Goal: Task Accomplishment & Management: Complete application form

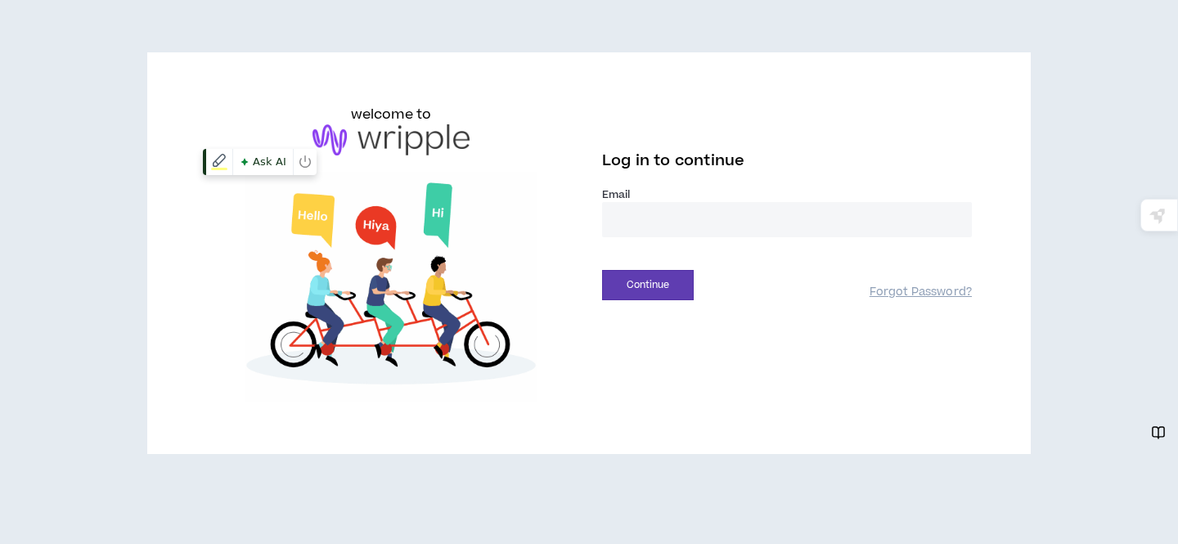
type input "**********"
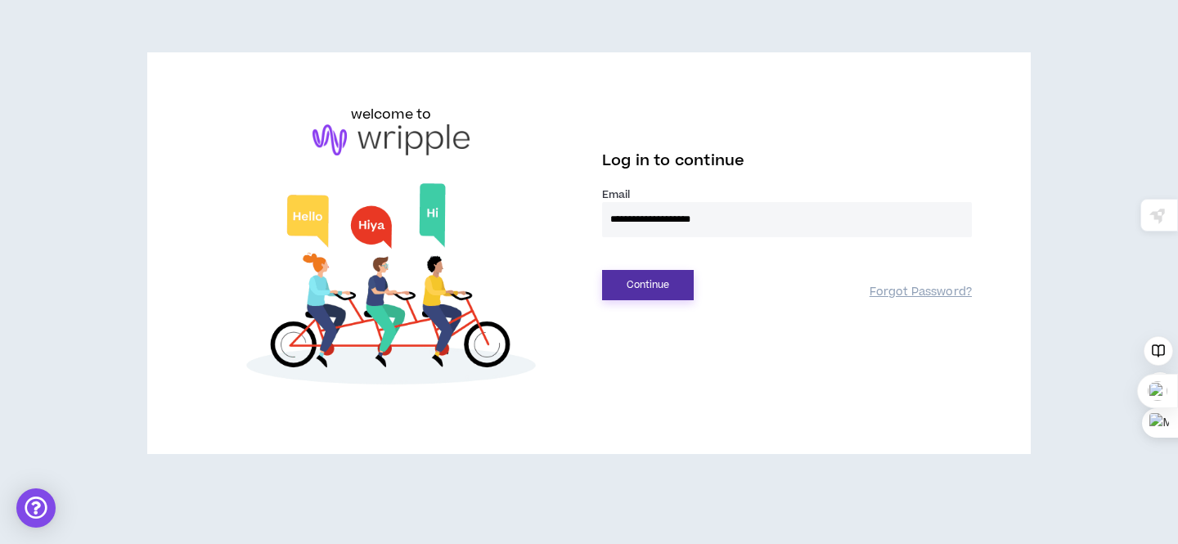
click at [650, 288] on button "Continue" at bounding box center [648, 285] width 92 height 30
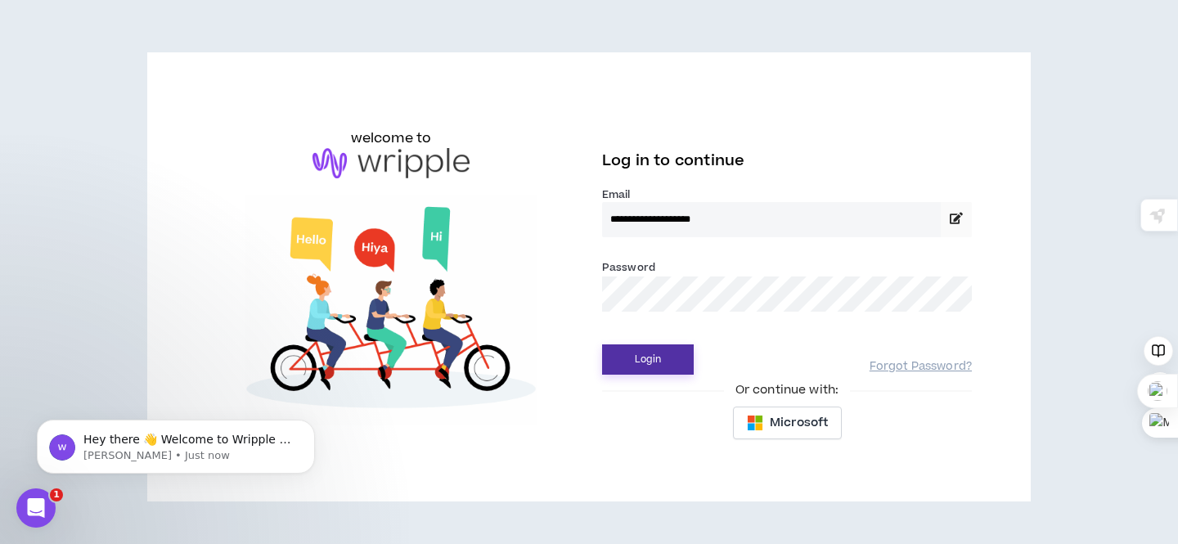
click at [652, 363] on button "Login" at bounding box center [648, 359] width 92 height 30
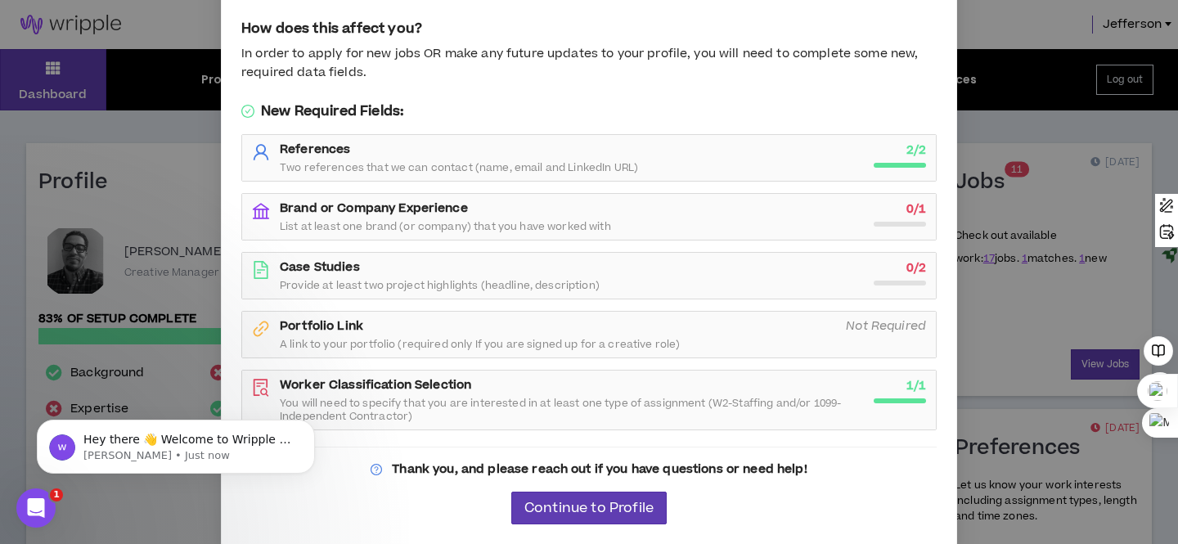
scroll to position [115, 0]
click at [597, 512] on span "Continue to Profile" at bounding box center [588, 508] width 129 height 16
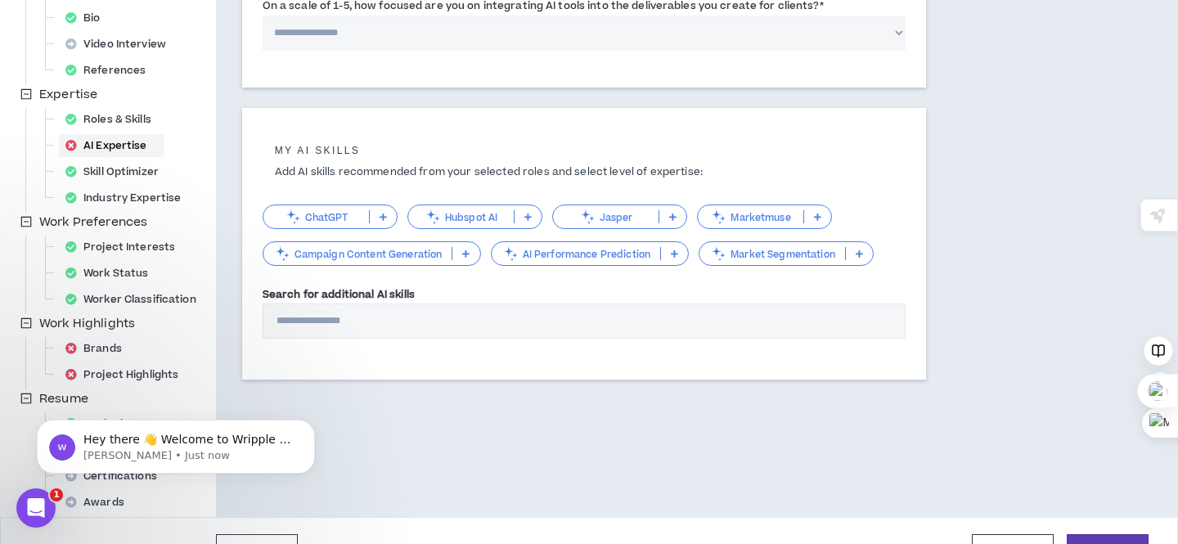
scroll to position [298, 0]
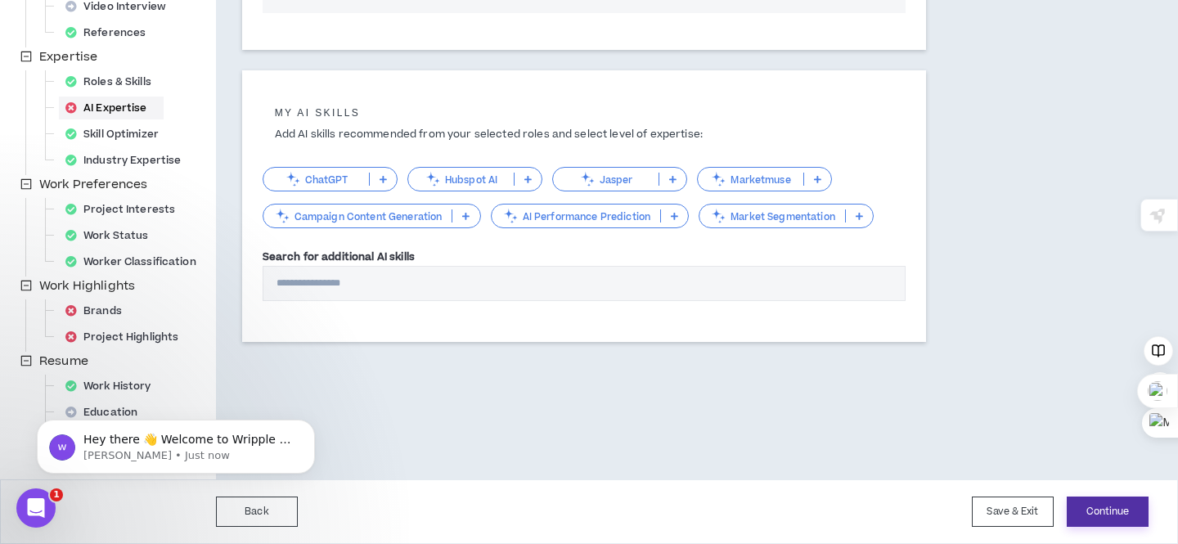
click at [1080, 514] on button "Continue" at bounding box center [1108, 512] width 82 height 30
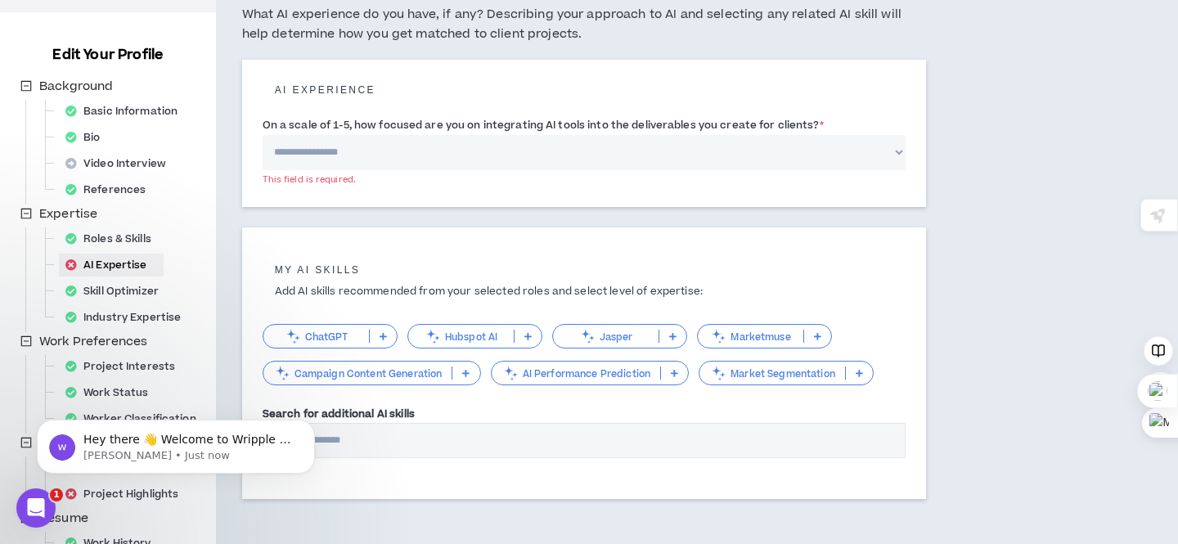
scroll to position [137, 0]
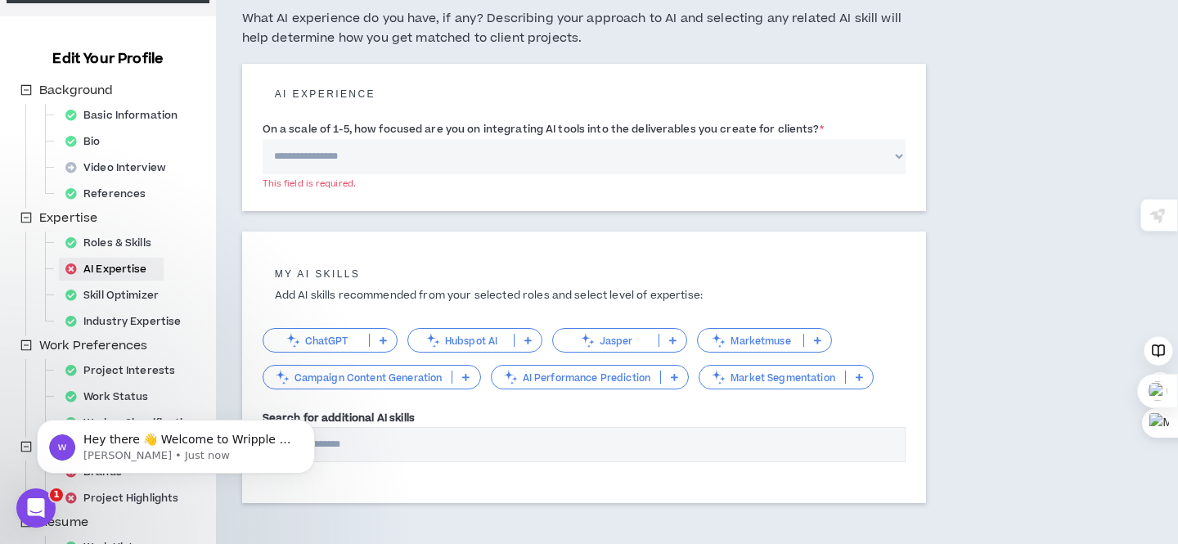
click at [376, 155] on select "**********" at bounding box center [584, 156] width 643 height 35
select select "*"
click at [263, 139] on select "**********" at bounding box center [584, 156] width 643 height 35
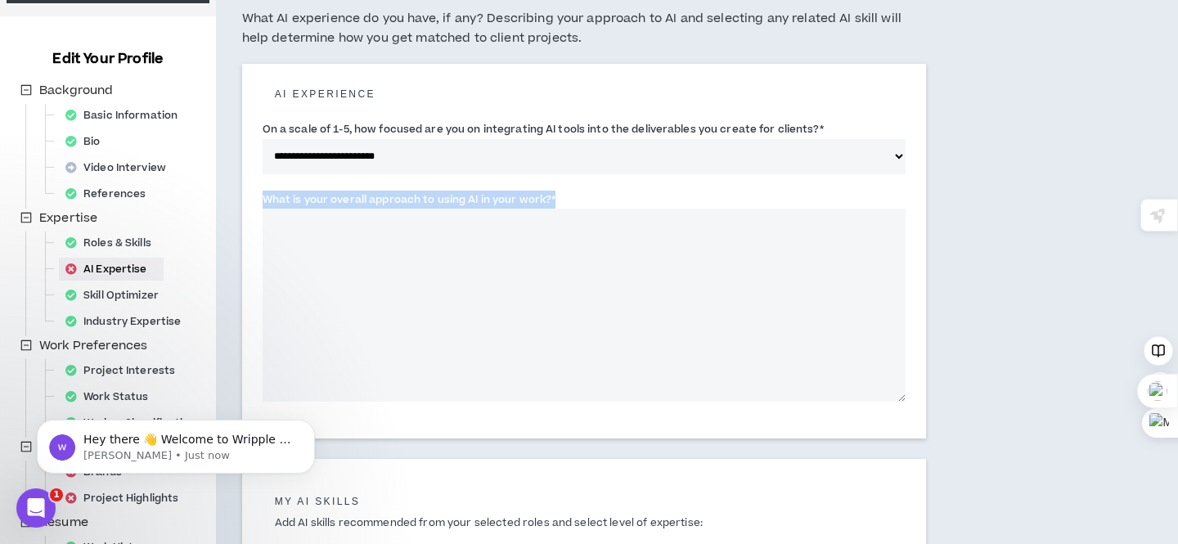
drag, startPoint x: 265, startPoint y: 197, endPoint x: 550, endPoint y: 200, distance: 284.7
click at [550, 200] on label "What is your overall approach to using AI in your work? *" at bounding box center [410, 200] width 294 height 26
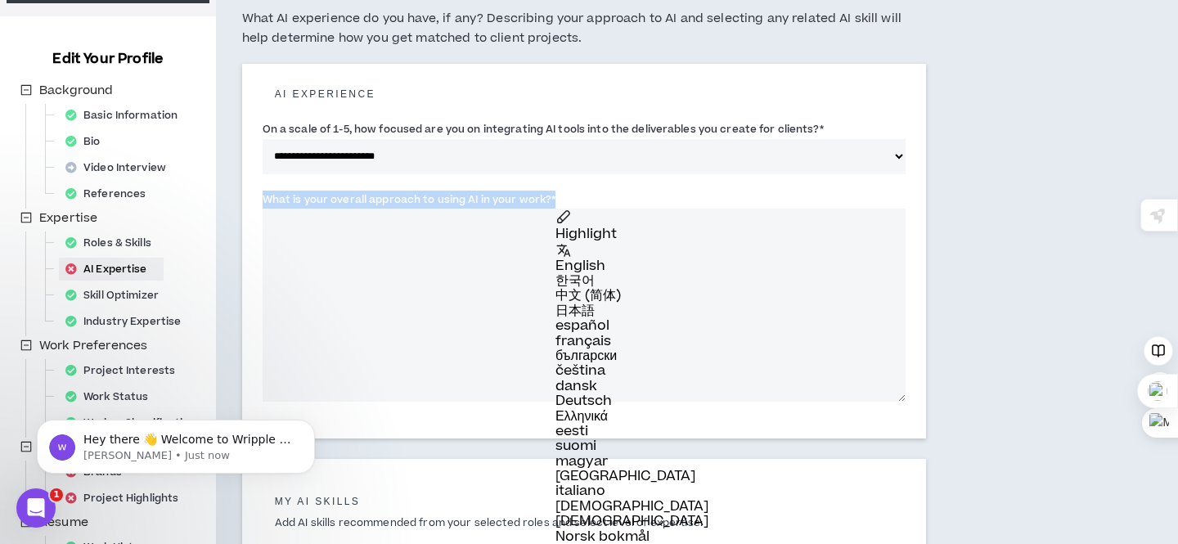
copy label "What is your overall approach to using AI in your work?"
click at [353, 250] on textarea "What is your overall approach to using AI in your work? *" at bounding box center [584, 305] width 643 height 193
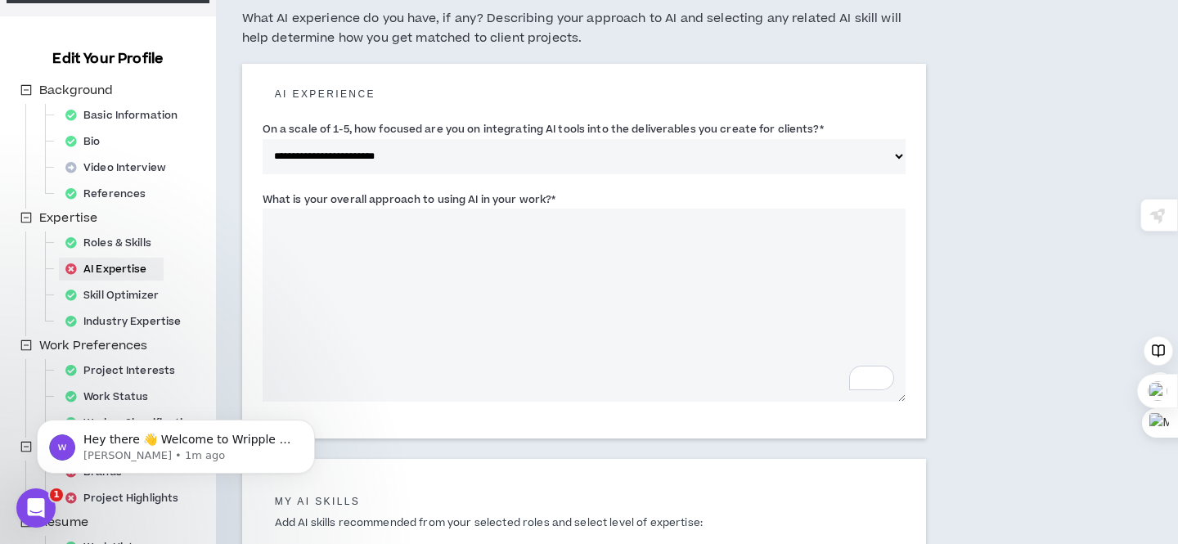
paste textarea "**********"
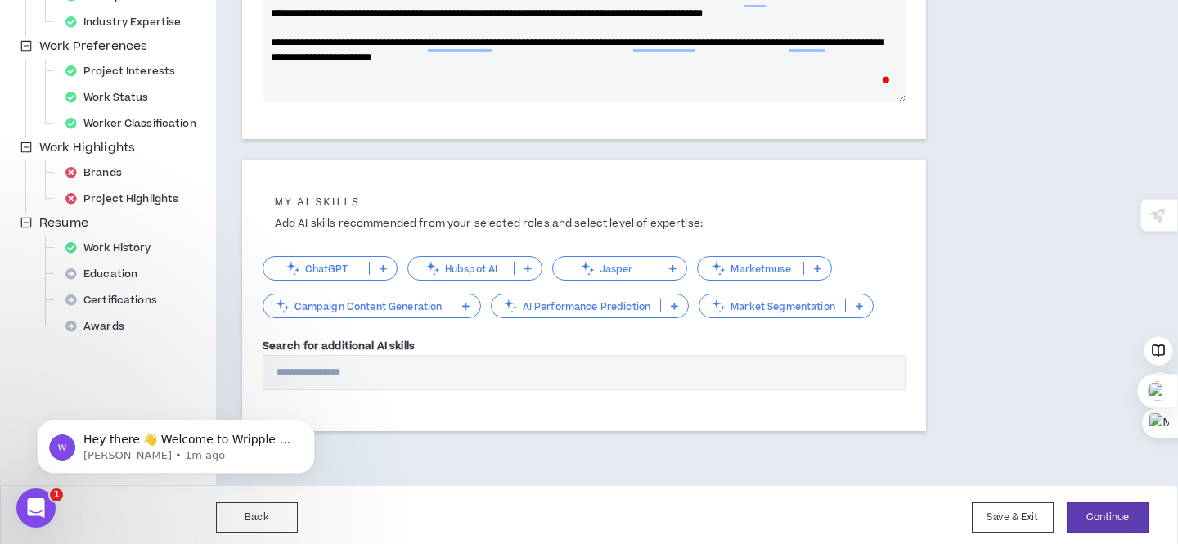
scroll to position [439, 0]
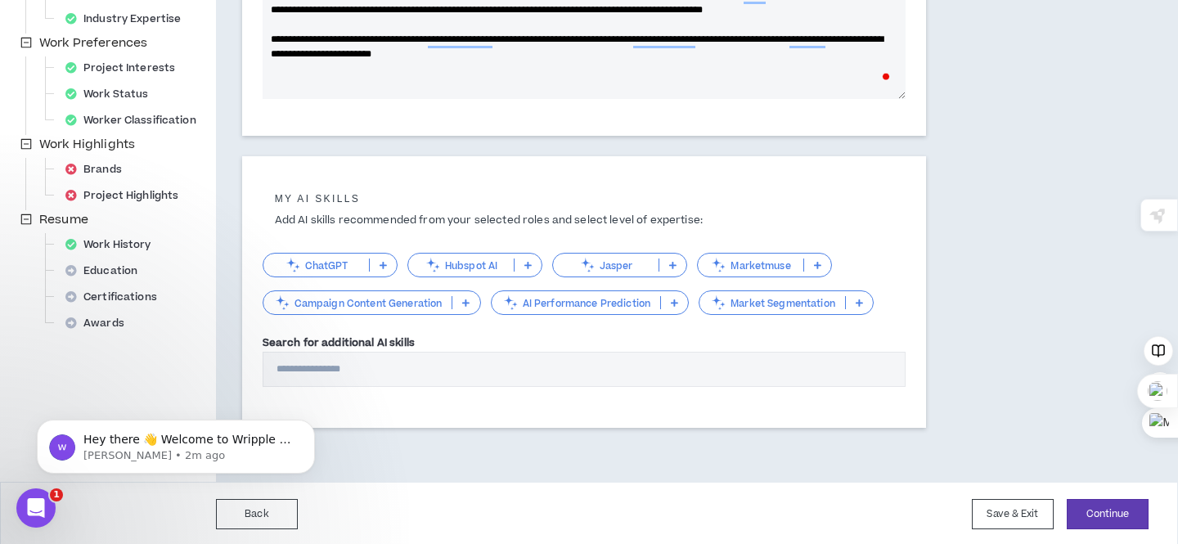
type textarea "**********"
click at [380, 265] on icon at bounding box center [383, 265] width 7 height 8
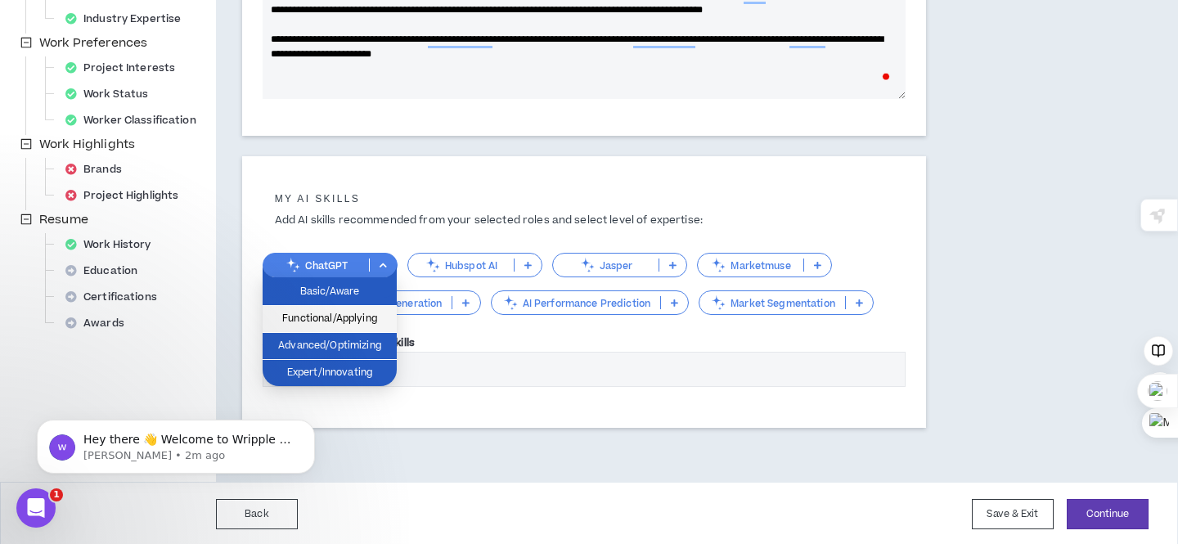
click at [361, 324] on span "Functional/Applying" at bounding box center [329, 319] width 115 height 18
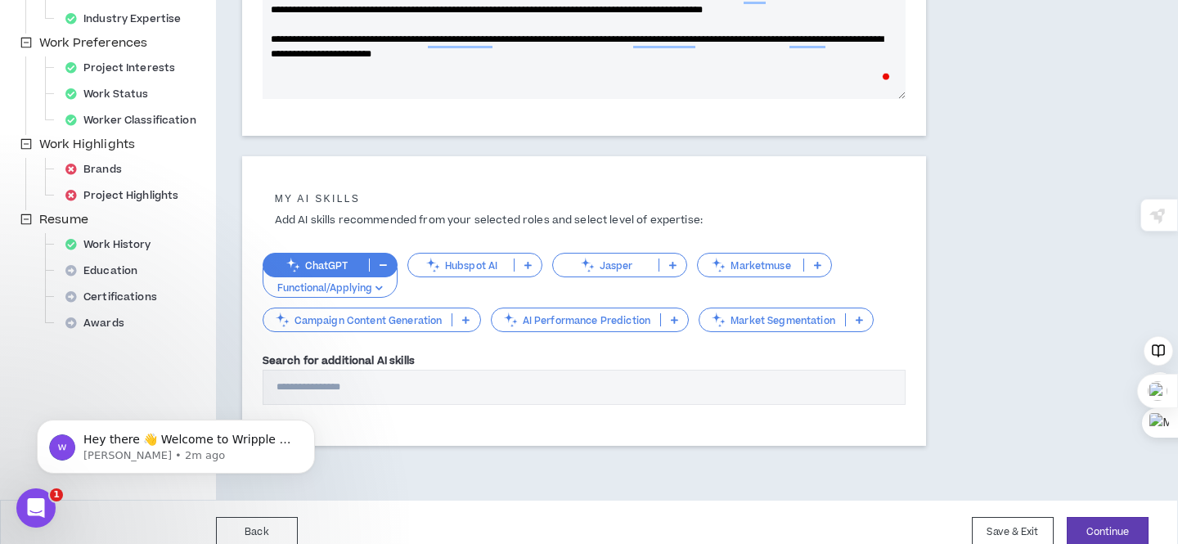
click at [464, 321] on icon at bounding box center [465, 320] width 7 height 8
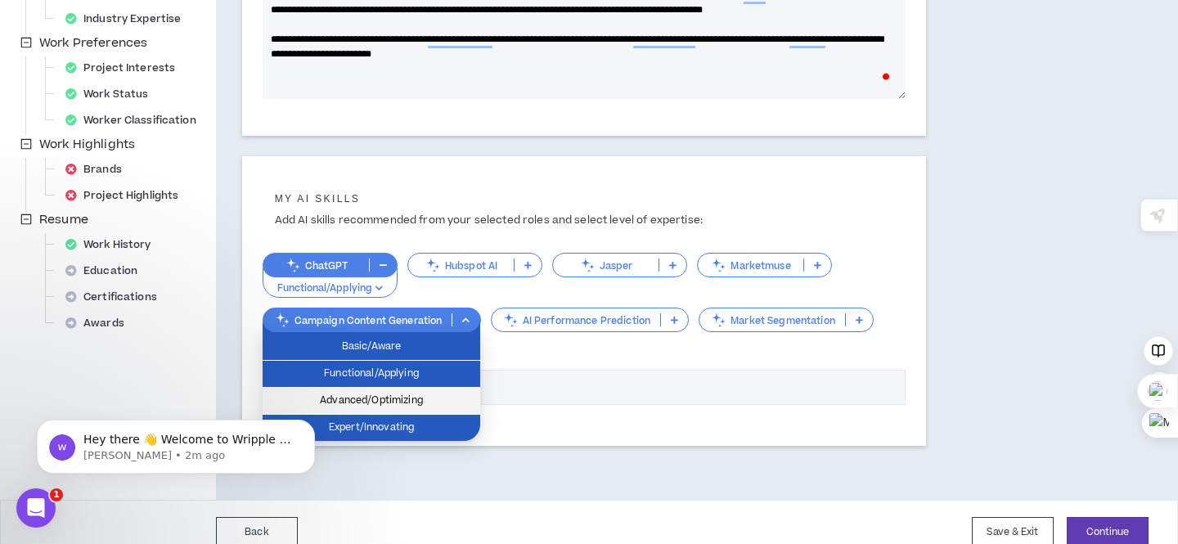
click at [442, 395] on span "Advanced/Optimizing" at bounding box center [371, 401] width 198 height 18
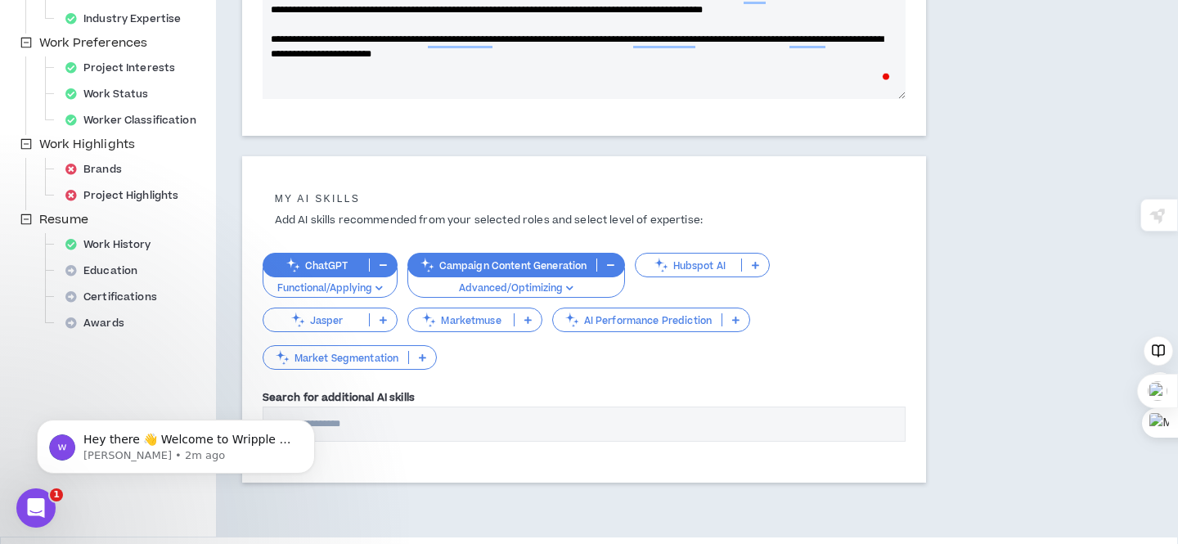
click at [387, 283] on button "Functional/Applying" at bounding box center [330, 283] width 135 height 31
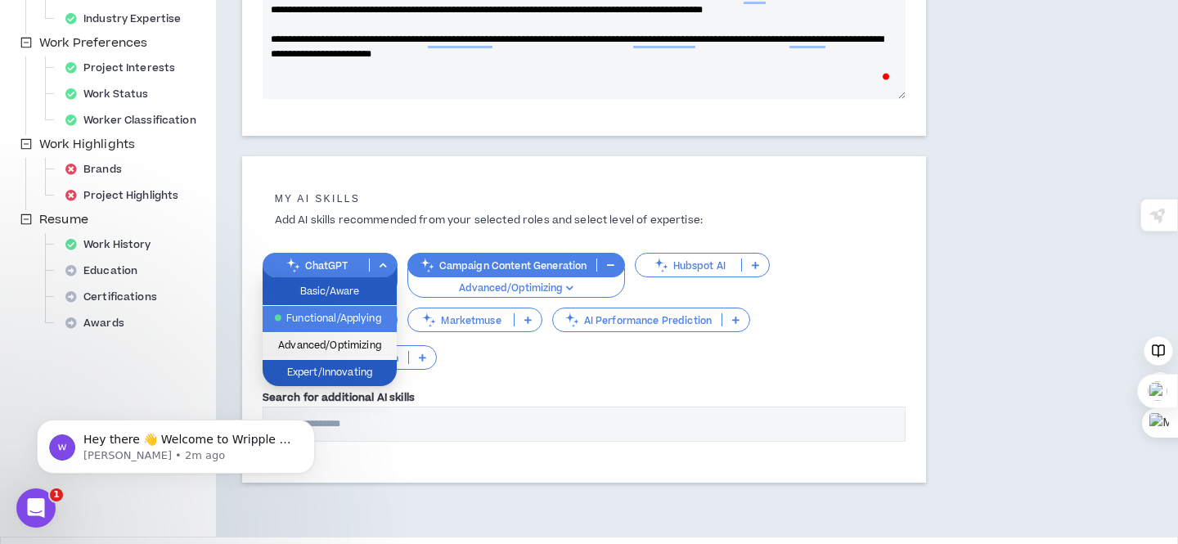
click at [374, 345] on span "Advanced/Optimizing" at bounding box center [329, 346] width 115 height 18
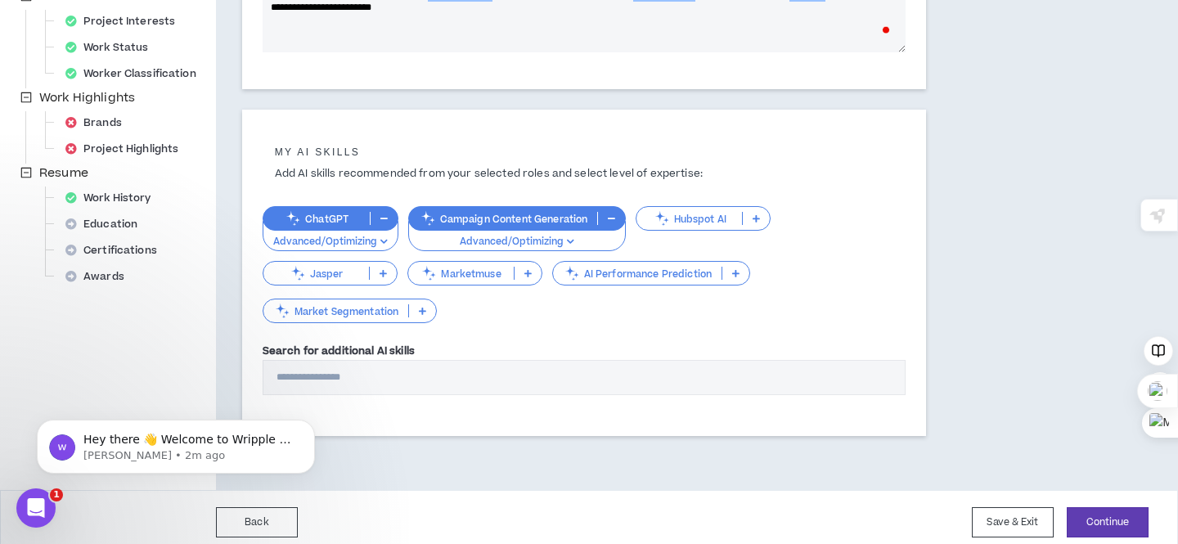
scroll to position [496, 0]
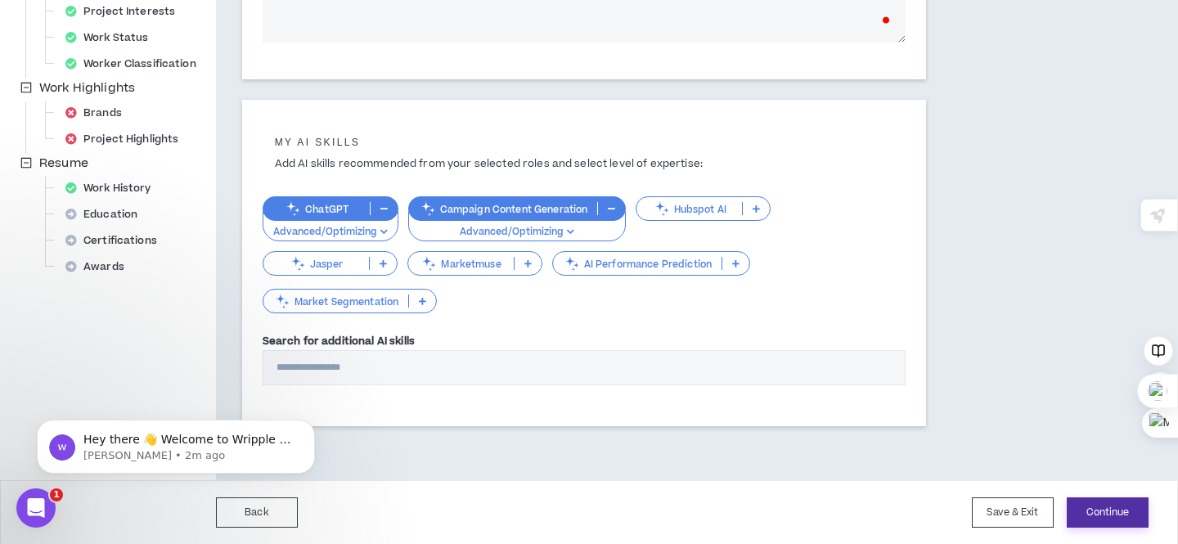
click at [1091, 506] on button "Continue" at bounding box center [1108, 512] width 82 height 30
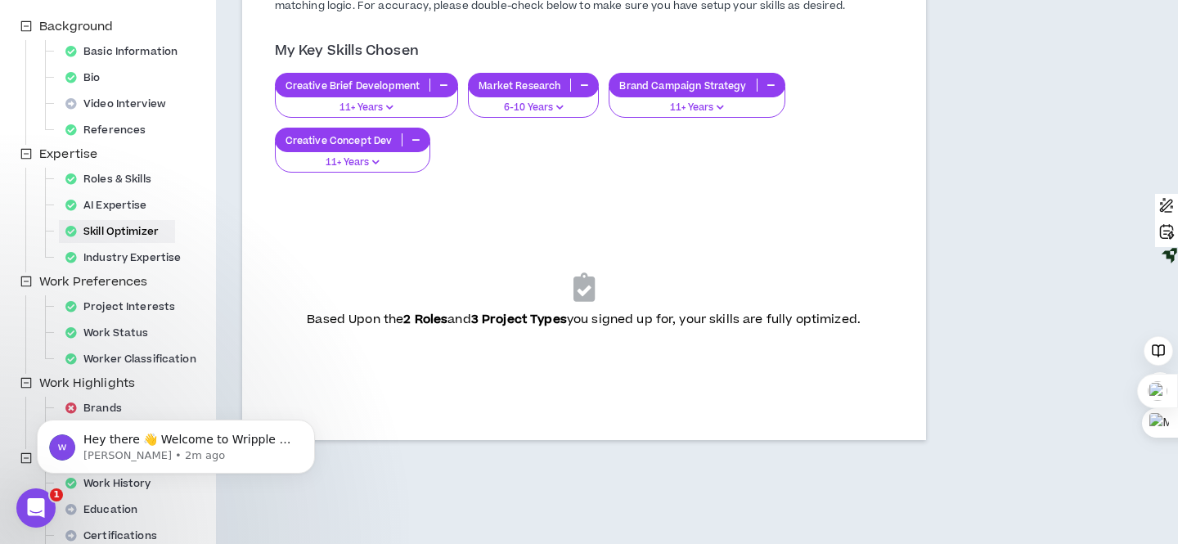
scroll to position [298, 0]
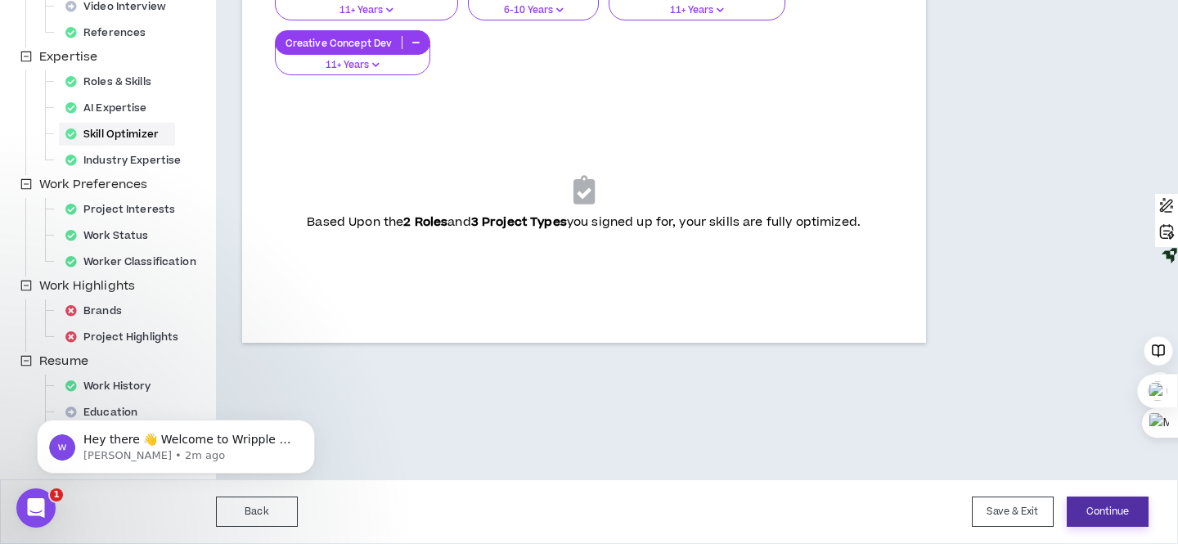
click at [1095, 502] on button "Continue" at bounding box center [1108, 512] width 82 height 30
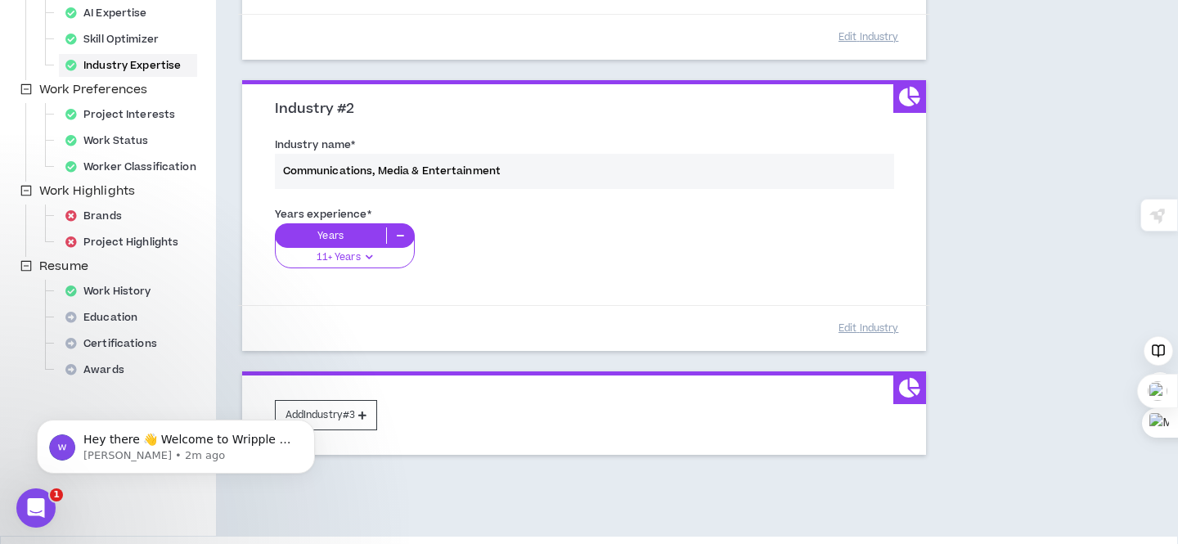
scroll to position [449, 0]
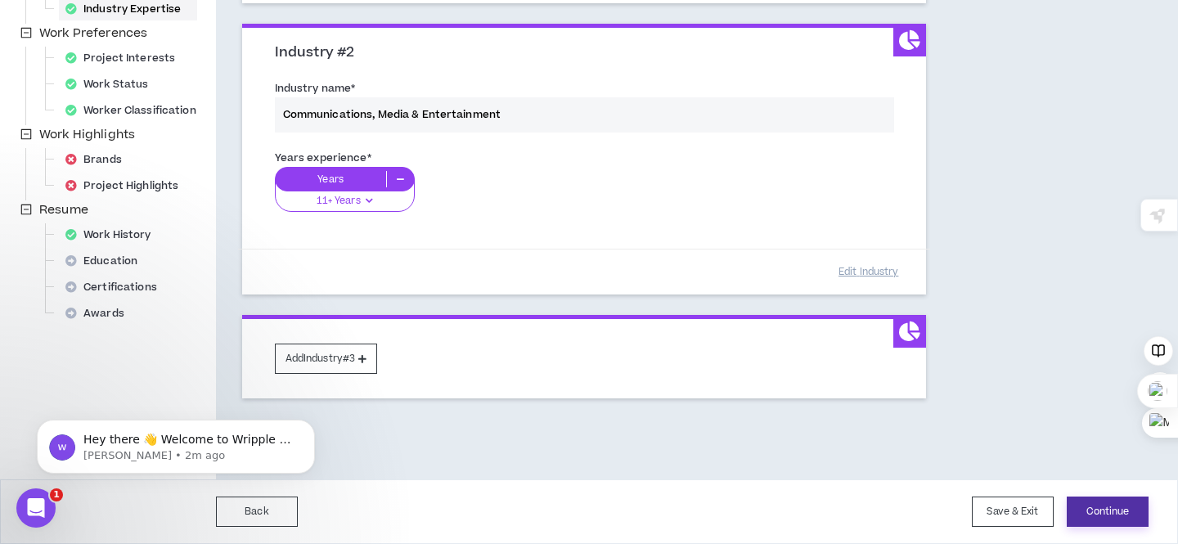
click at [1089, 508] on button "Continue" at bounding box center [1108, 512] width 82 height 30
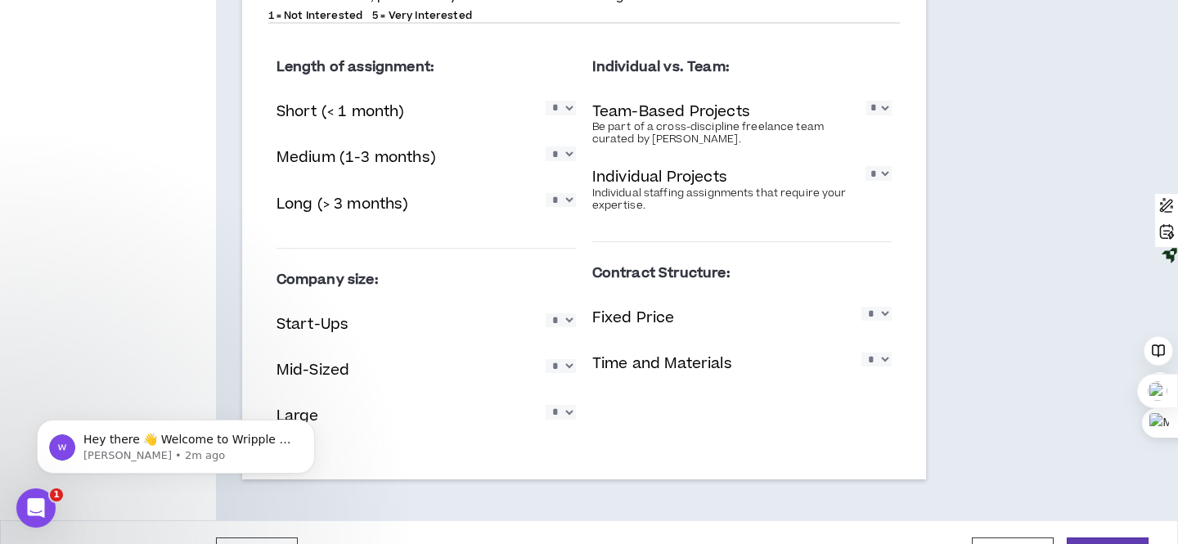
scroll to position [1077, 0]
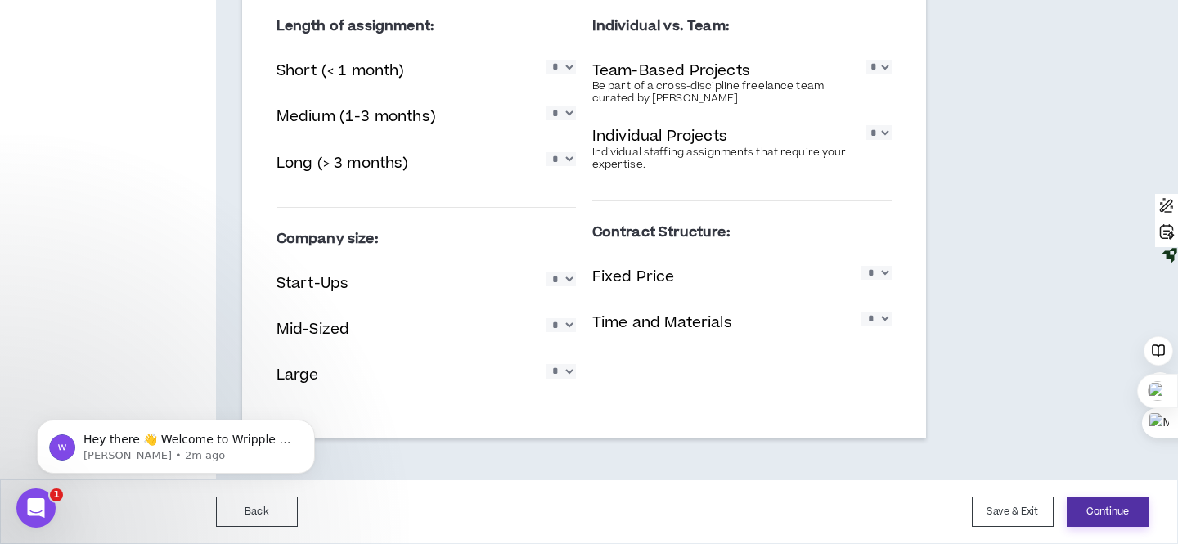
click at [1114, 511] on button "Continue" at bounding box center [1108, 512] width 82 height 30
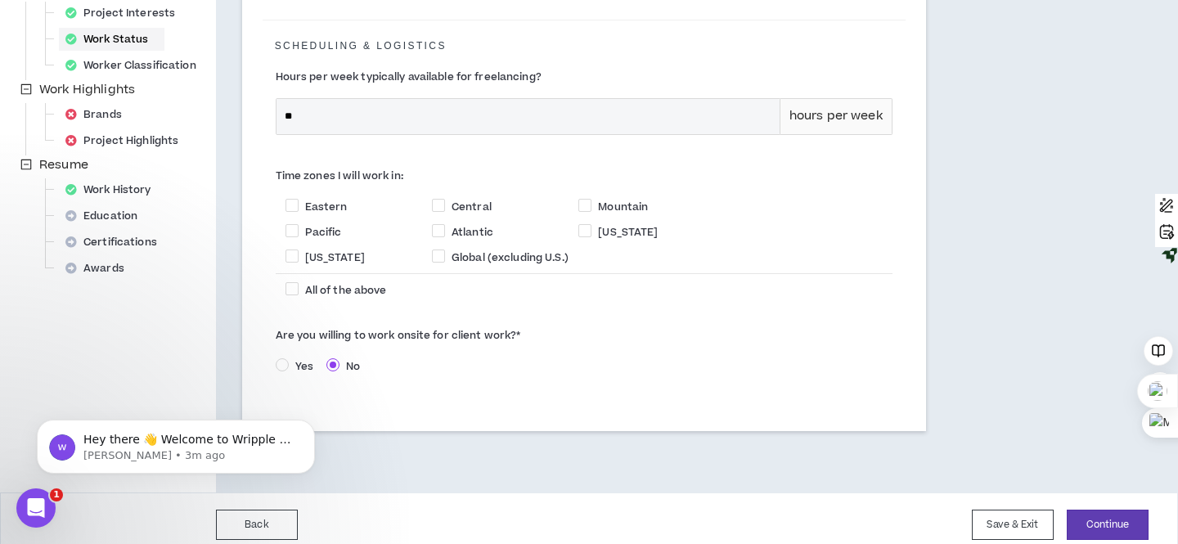
scroll to position [494, 0]
click at [440, 199] on span at bounding box center [438, 205] width 13 height 13
checkbox input "****"
click at [290, 199] on span at bounding box center [292, 205] width 13 height 13
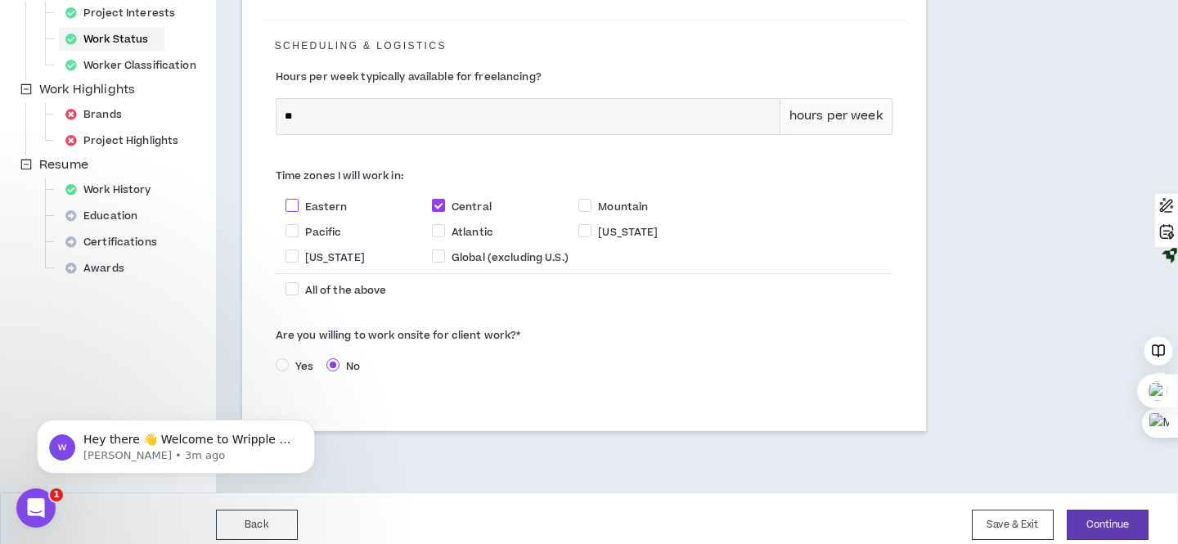
checkbox input "****"
click at [294, 224] on span at bounding box center [292, 230] width 13 height 13
checkbox input "****"
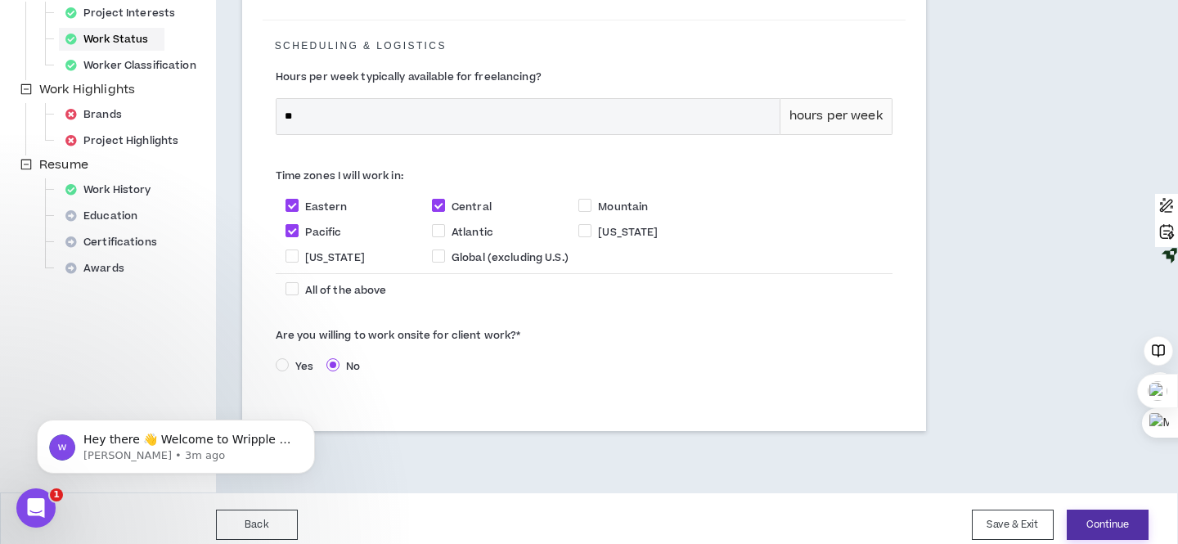
click at [1095, 511] on button "Continue" at bounding box center [1108, 525] width 82 height 30
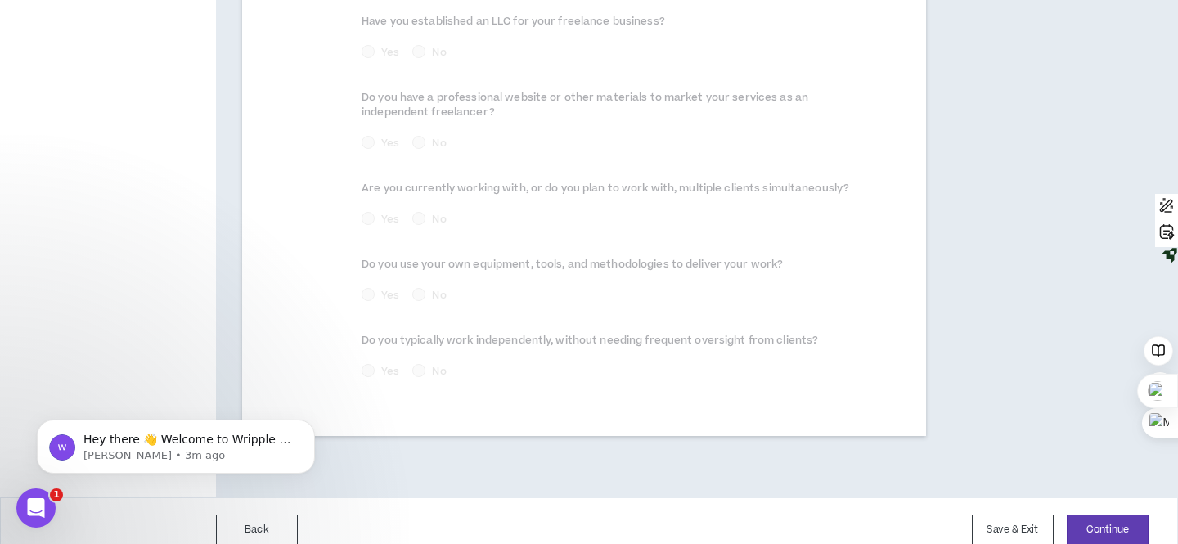
scroll to position [928, 0]
click at [1091, 513] on button "Continue" at bounding box center [1108, 528] width 82 height 30
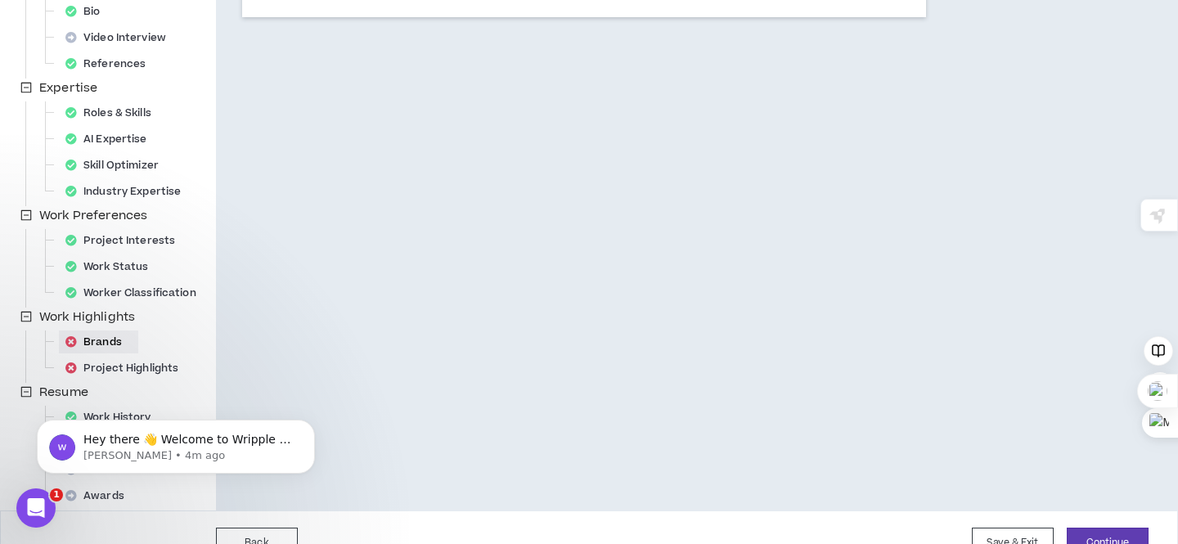
scroll to position [298, 0]
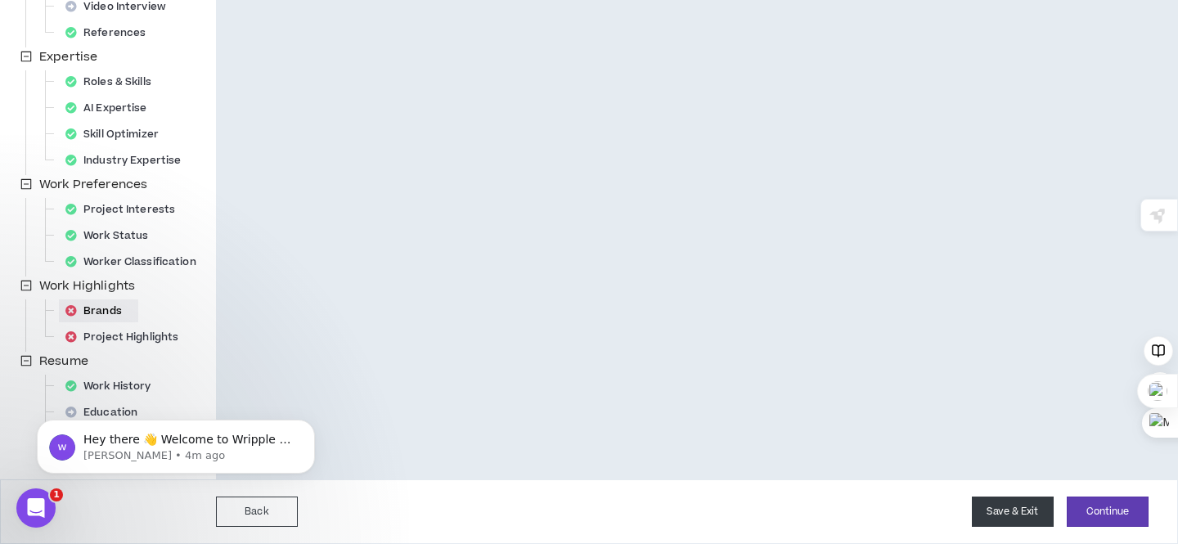
click at [1012, 512] on button "Save & Exit" at bounding box center [1013, 512] width 82 height 30
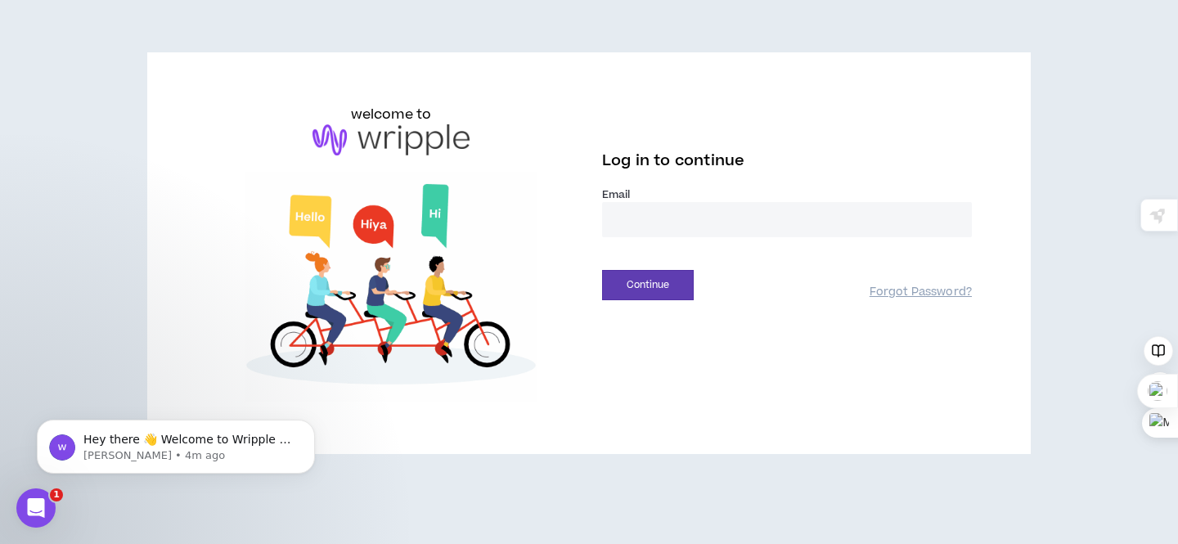
type input "**********"
click at [665, 286] on button "Continue" at bounding box center [648, 285] width 92 height 30
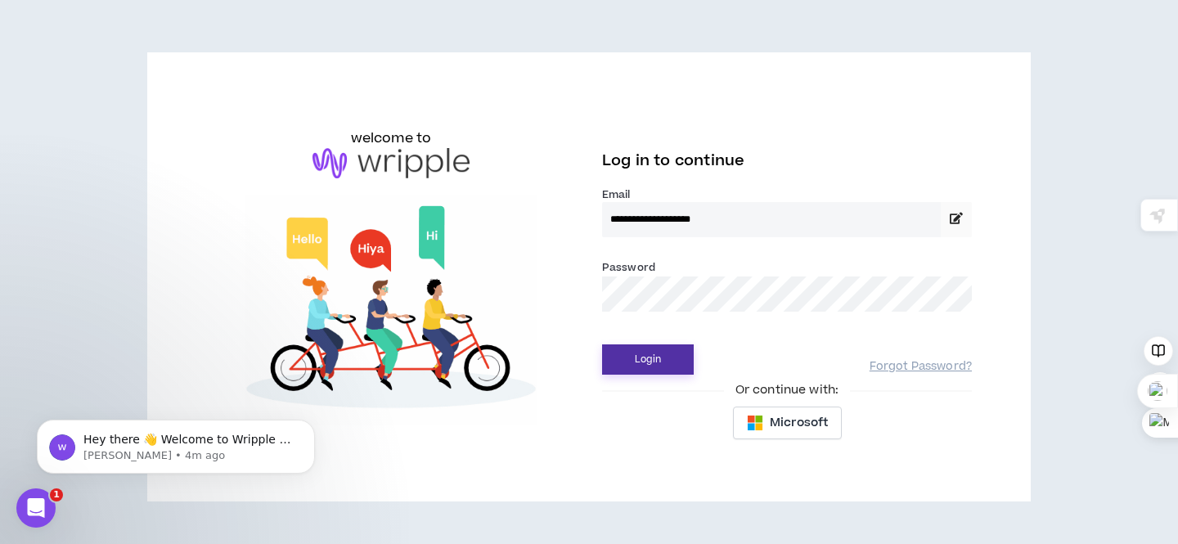
click at [660, 365] on button "Login" at bounding box center [648, 359] width 92 height 30
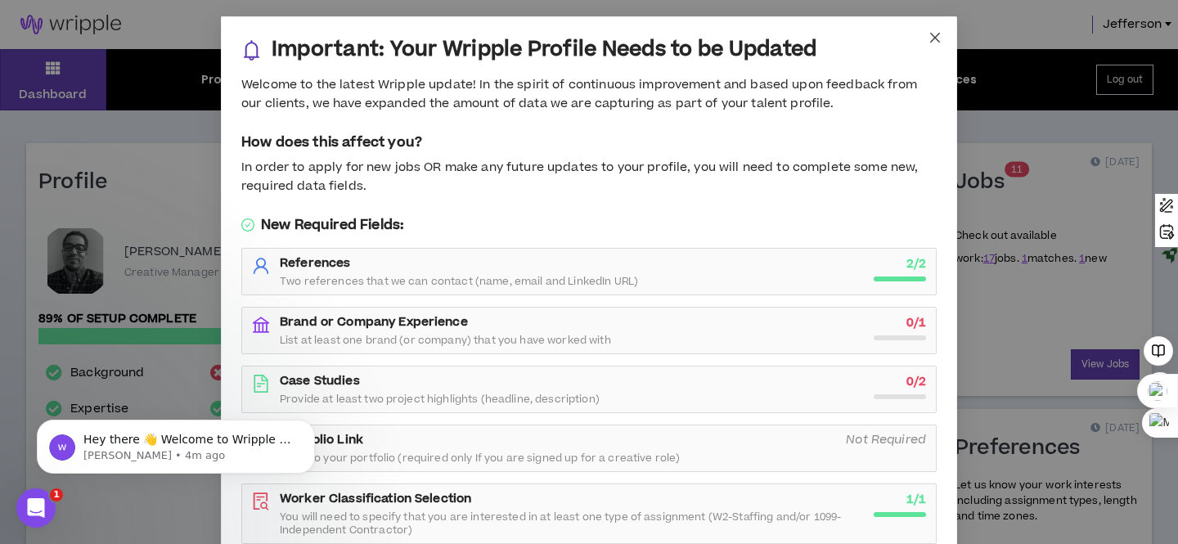
click at [929, 34] on icon "close" at bounding box center [935, 37] width 13 height 13
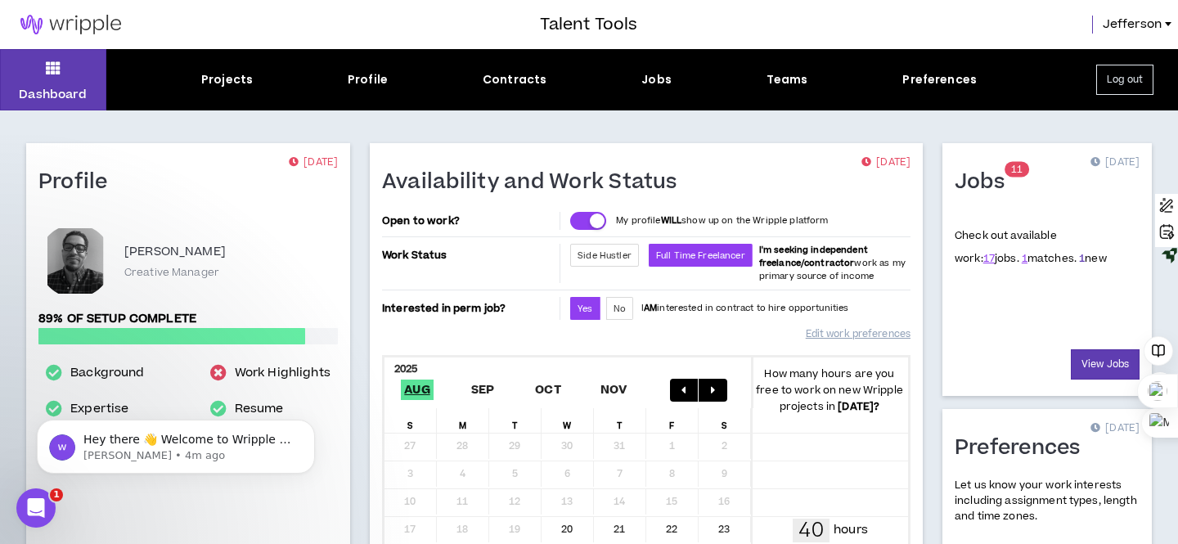
click at [1079, 261] on link "1" at bounding box center [1082, 258] width 6 height 15
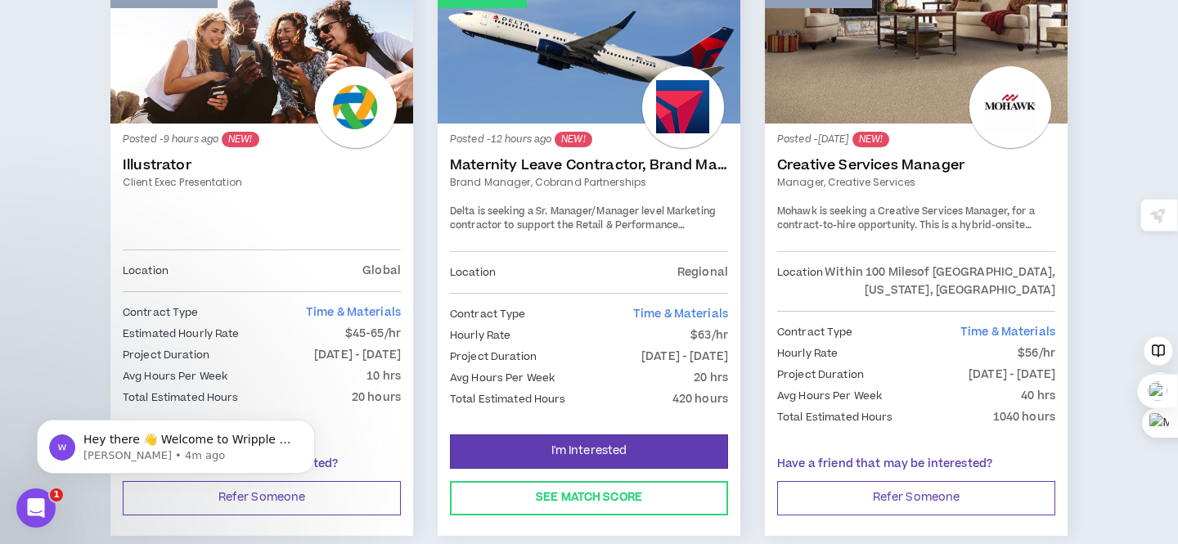
scroll to position [377, 0]
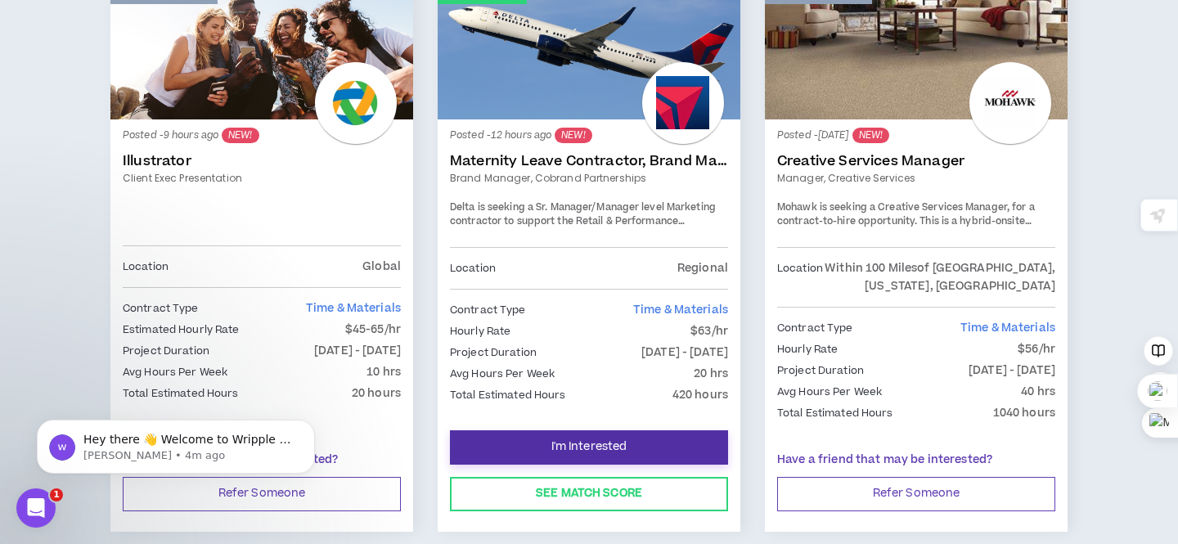
click at [558, 443] on span "I'm Interested" at bounding box center [589, 447] width 76 height 16
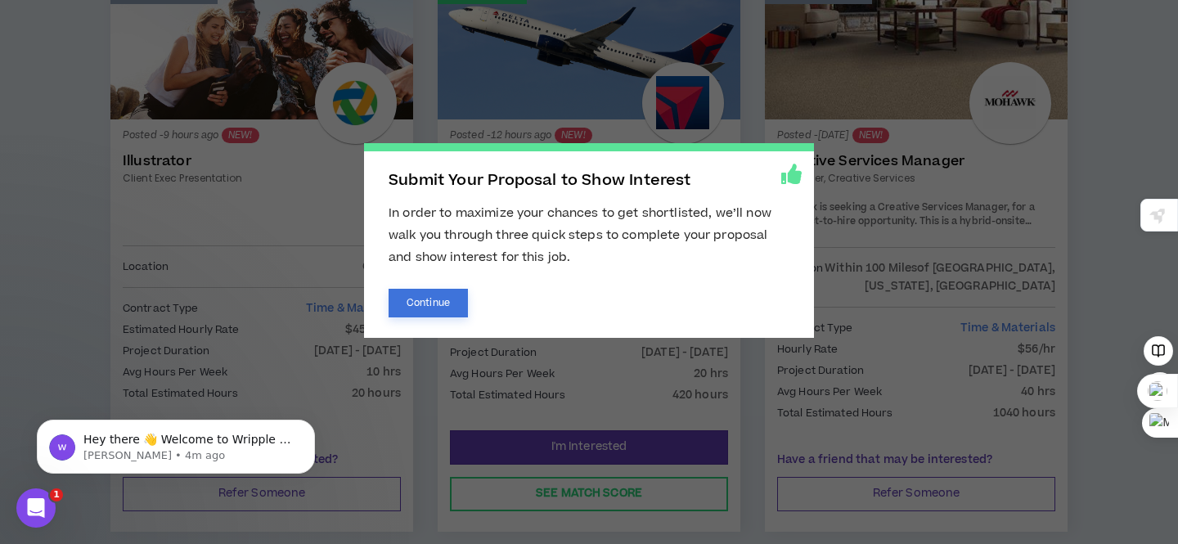
click at [452, 304] on button "Continue" at bounding box center [428, 303] width 79 height 29
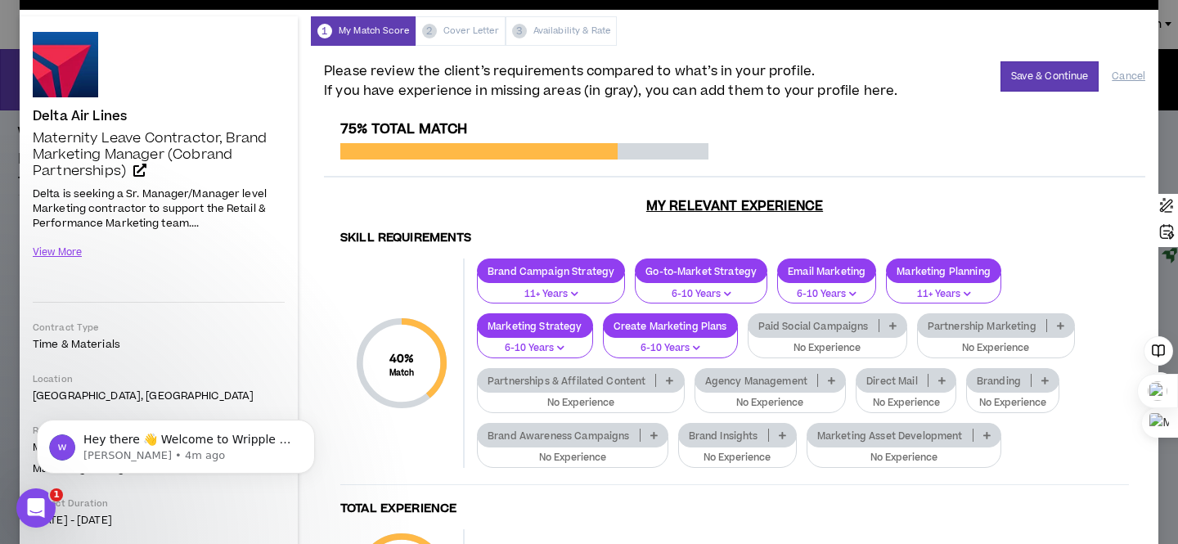
scroll to position [47, 0]
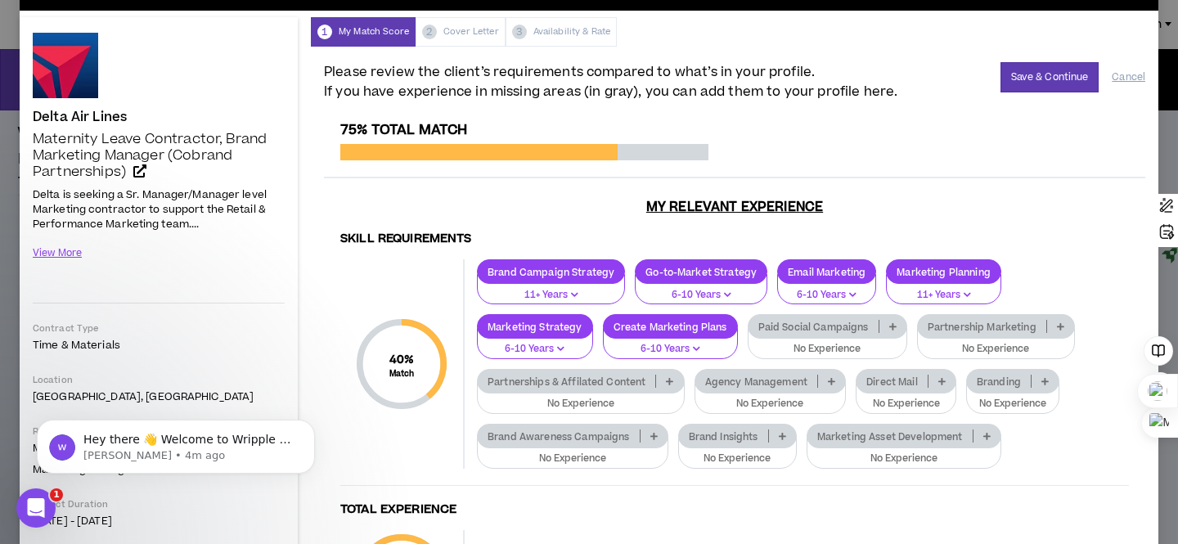
click at [1059, 326] on icon at bounding box center [1060, 326] width 7 height 8
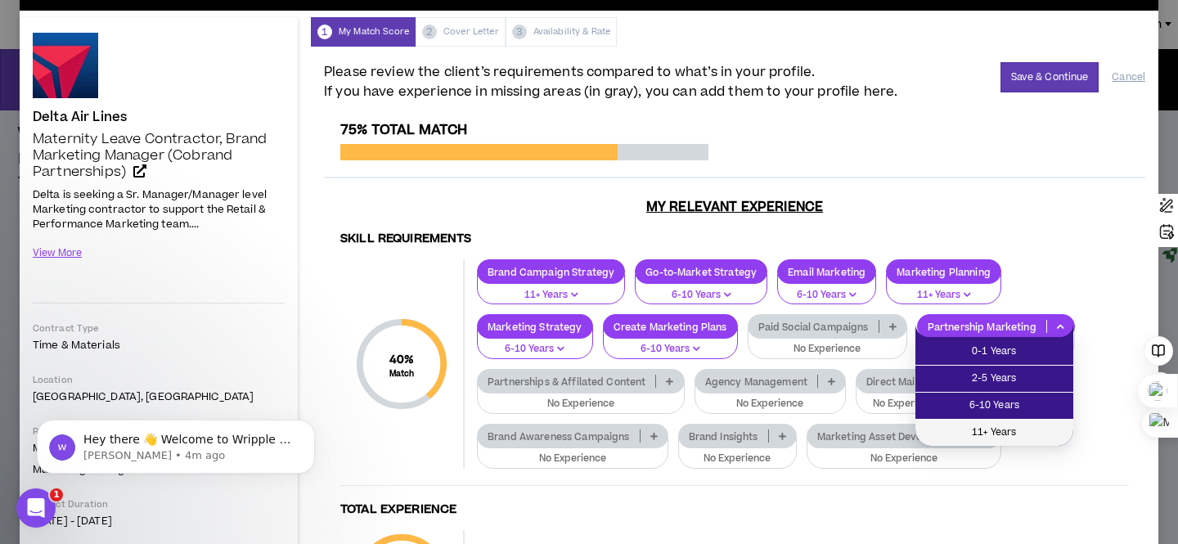
click at [1014, 430] on span "11+ Years" at bounding box center [994, 433] width 138 height 18
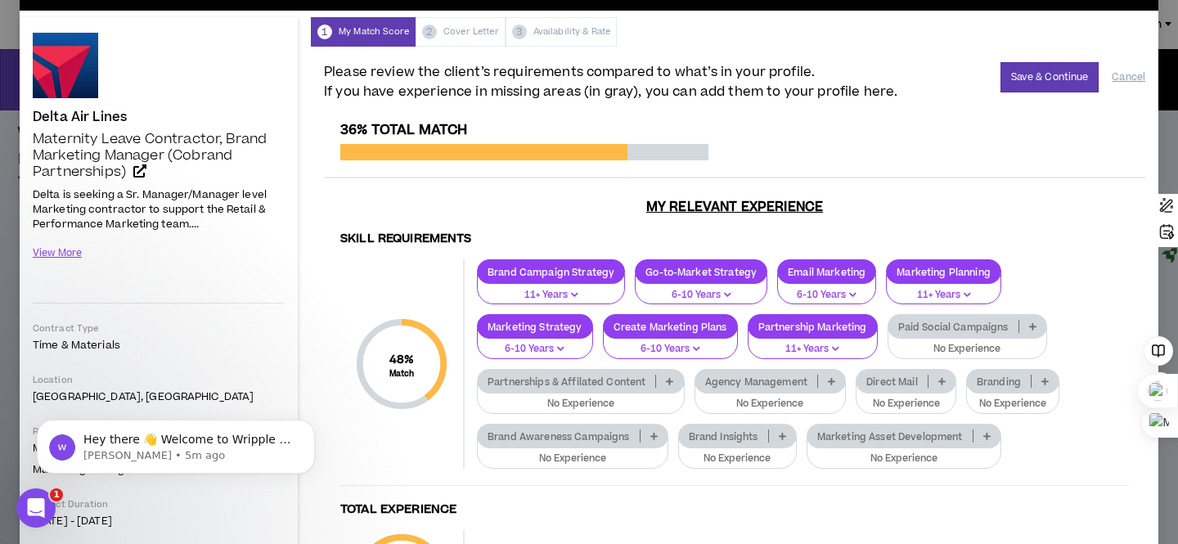
click at [673, 380] on p at bounding box center [669, 381] width 27 height 13
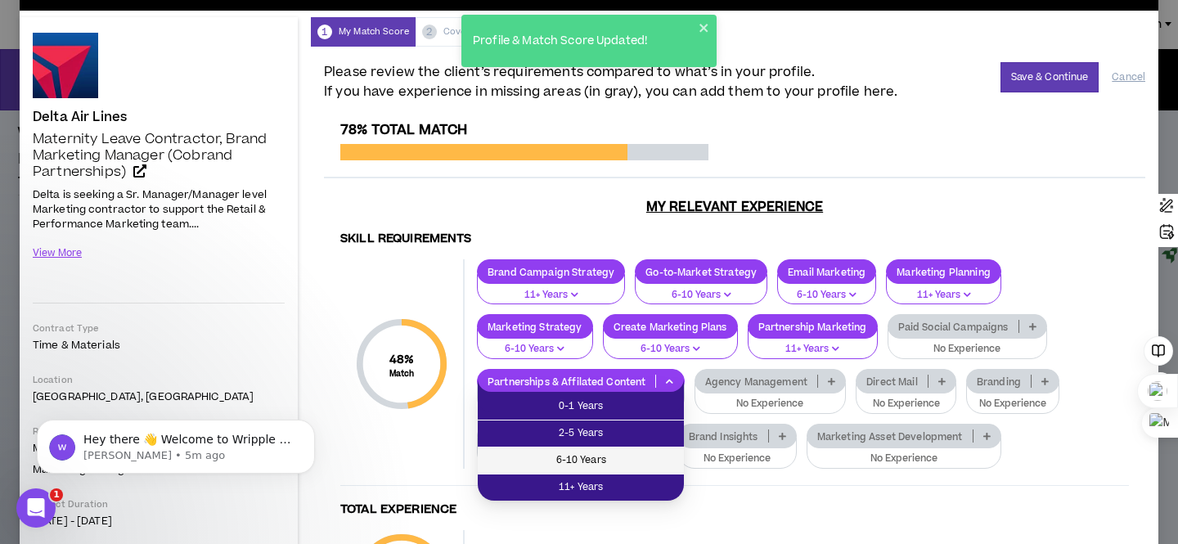
click at [649, 457] on span "6-10 Years" at bounding box center [581, 461] width 187 height 18
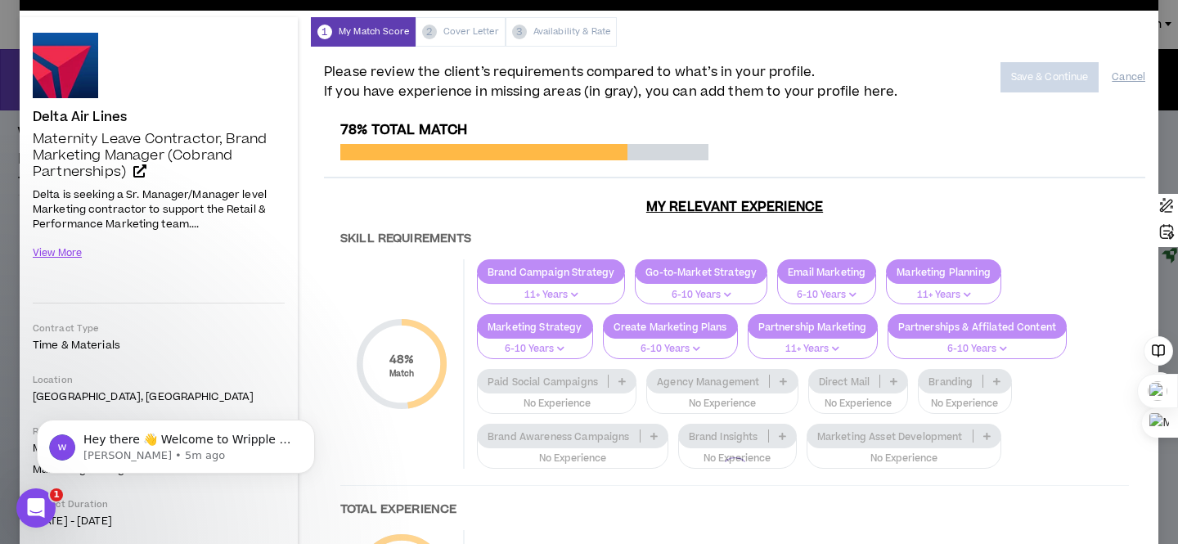
click at [781, 380] on div at bounding box center [734, 471] width 821 height 699
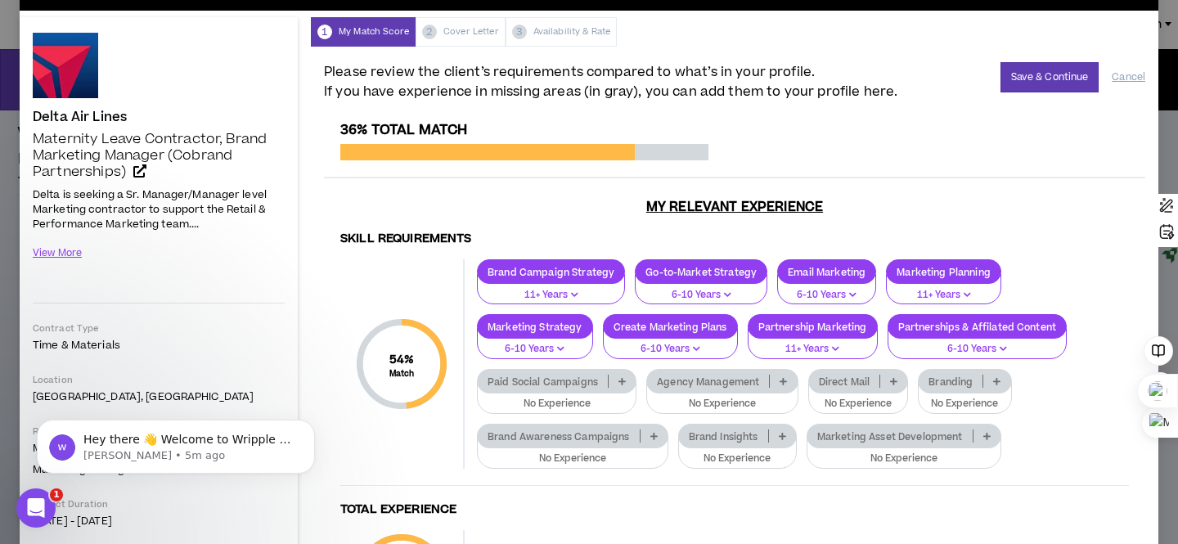
click at [781, 380] on icon at bounding box center [783, 381] width 7 height 8
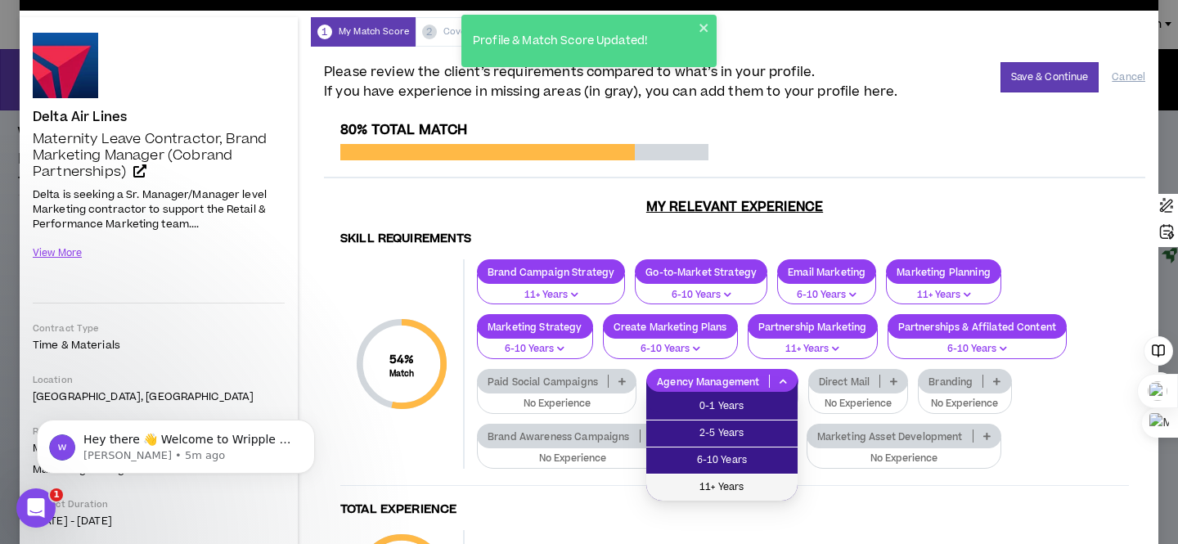
click at [743, 488] on span "11+ Years" at bounding box center [722, 488] width 132 height 18
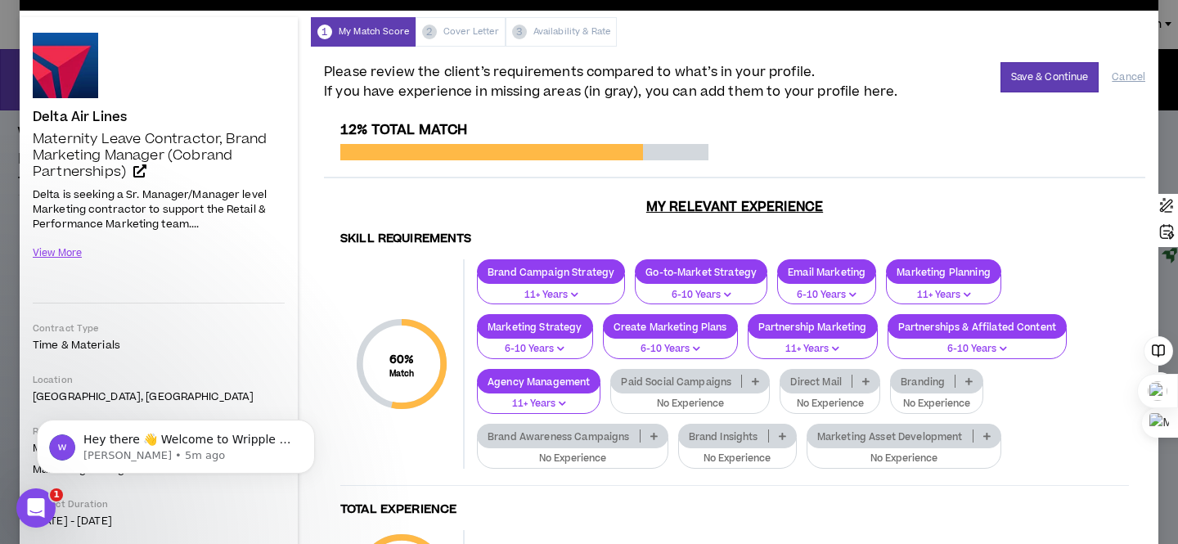
click at [863, 380] on icon at bounding box center [865, 381] width 7 height 8
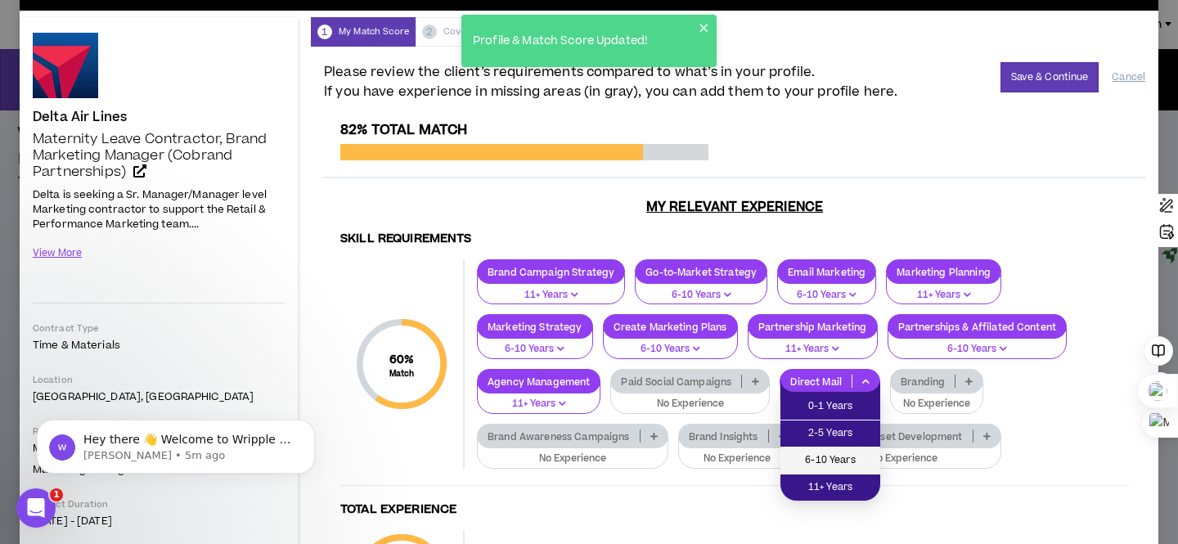
click at [831, 462] on span "6-10 Years" at bounding box center [830, 461] width 80 height 18
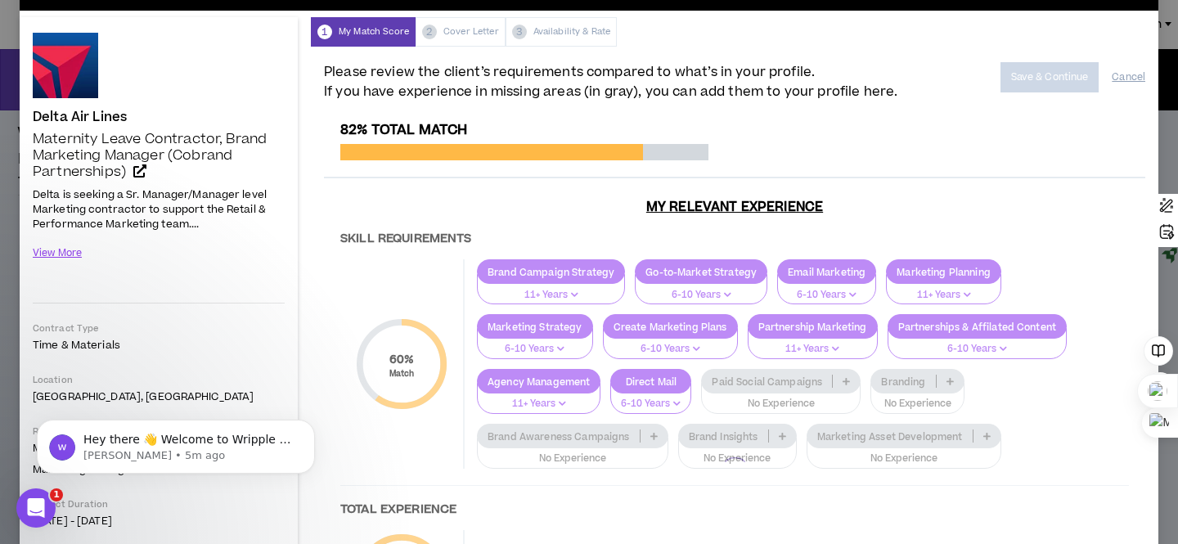
click at [951, 378] on div at bounding box center [734, 471] width 821 height 699
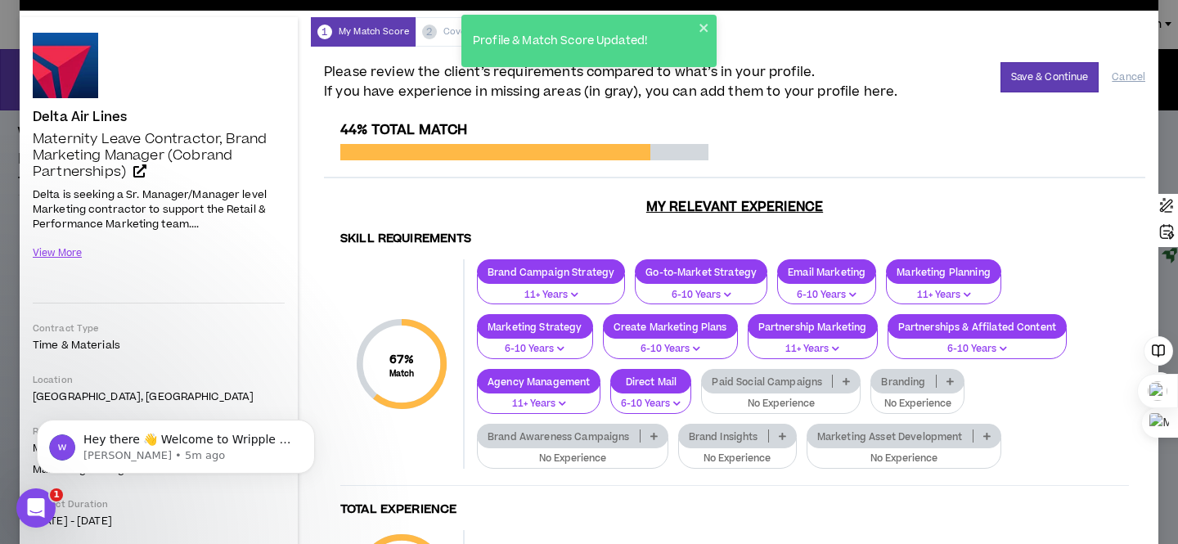
click at [950, 378] on icon at bounding box center [950, 381] width 7 height 8
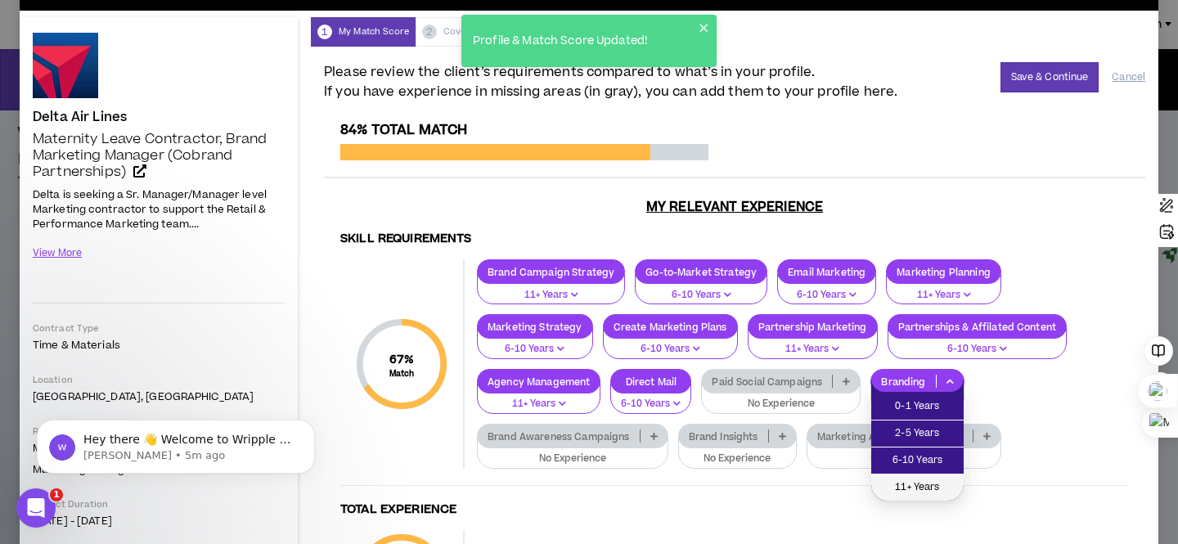
click at [922, 483] on span "11+ Years" at bounding box center [917, 488] width 73 height 18
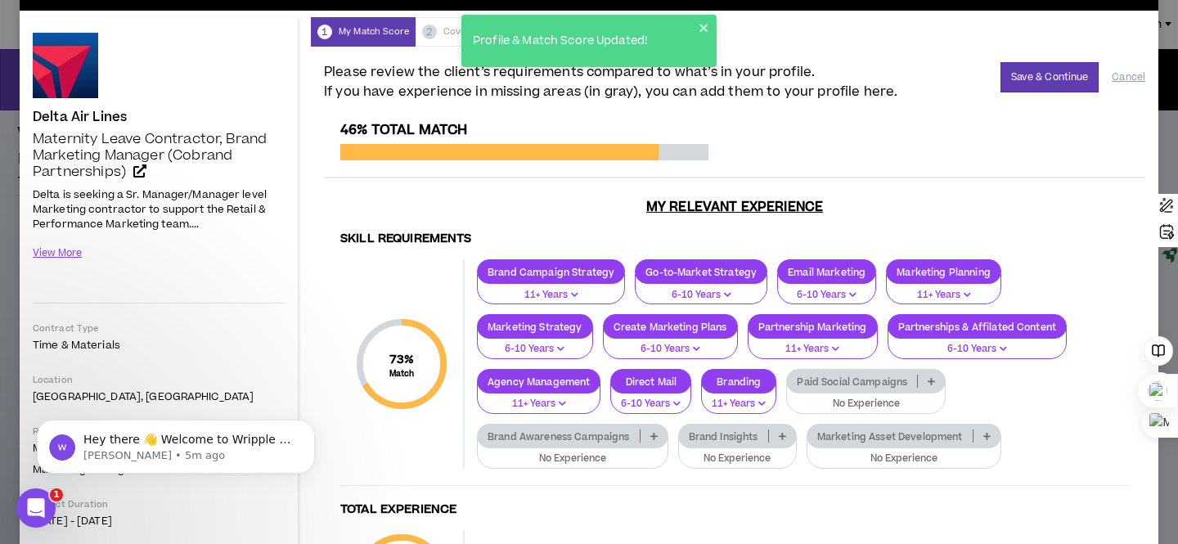
click at [654, 435] on icon at bounding box center [653, 436] width 7 height 8
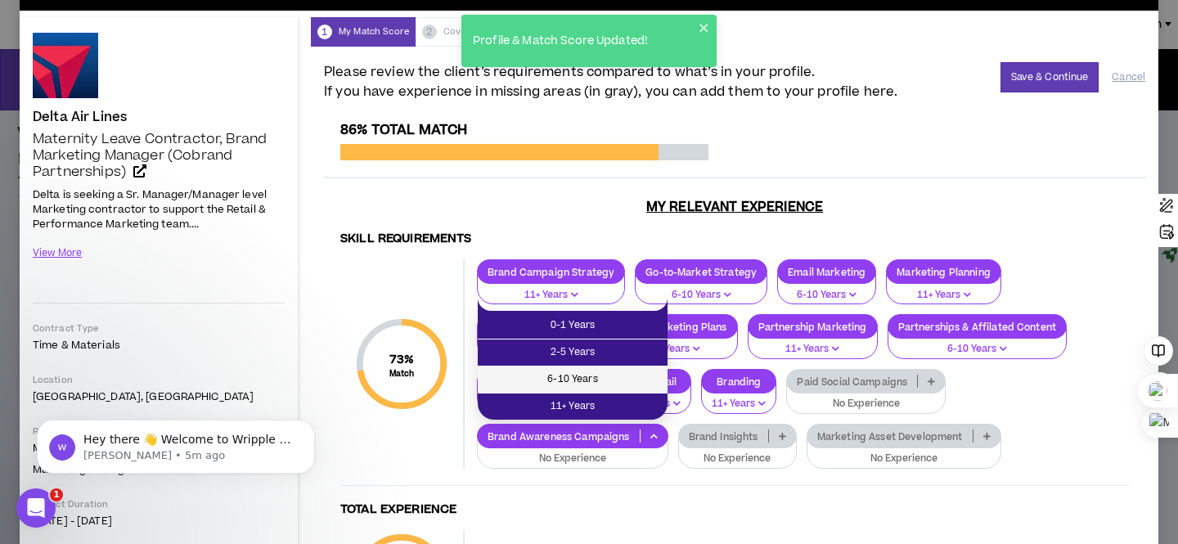
click at [623, 381] on span "6-10 Years" at bounding box center [573, 380] width 170 height 18
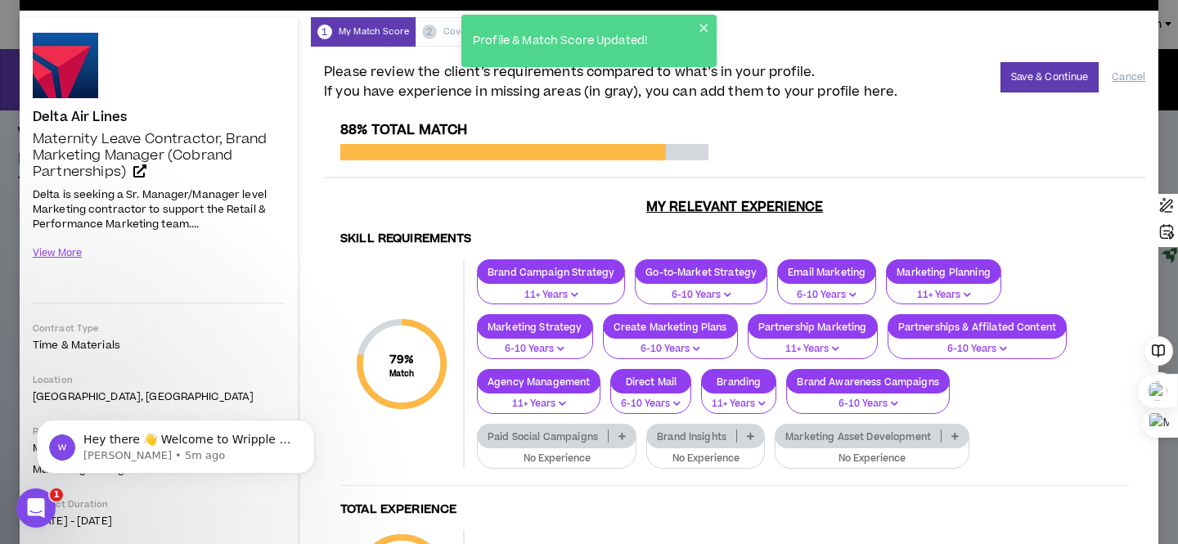
click at [749, 432] on icon at bounding box center [750, 436] width 7 height 8
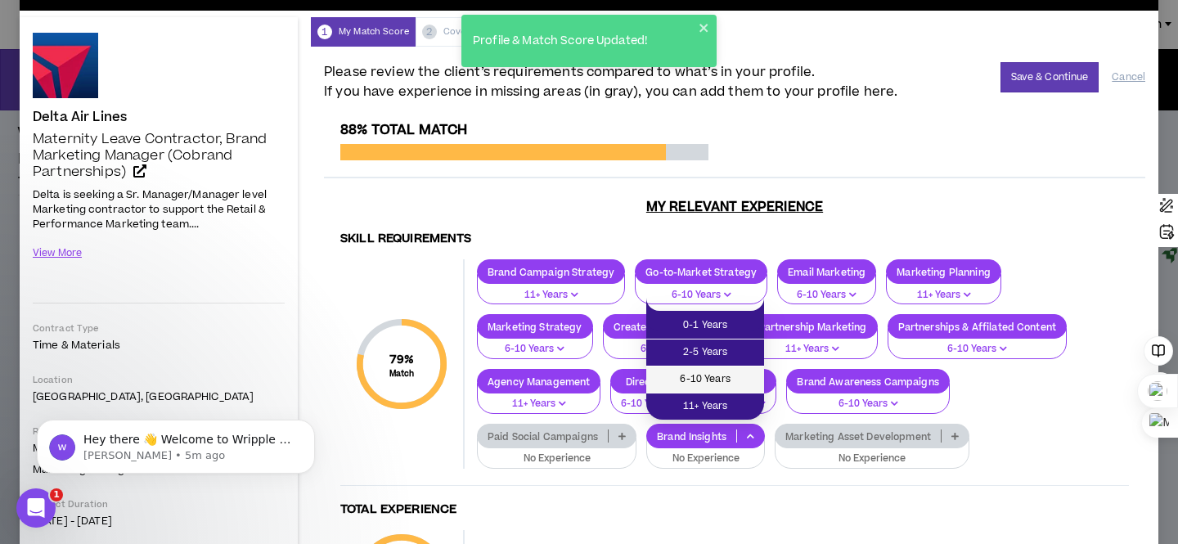
click at [722, 376] on span "6-10 Years" at bounding box center [705, 380] width 98 height 18
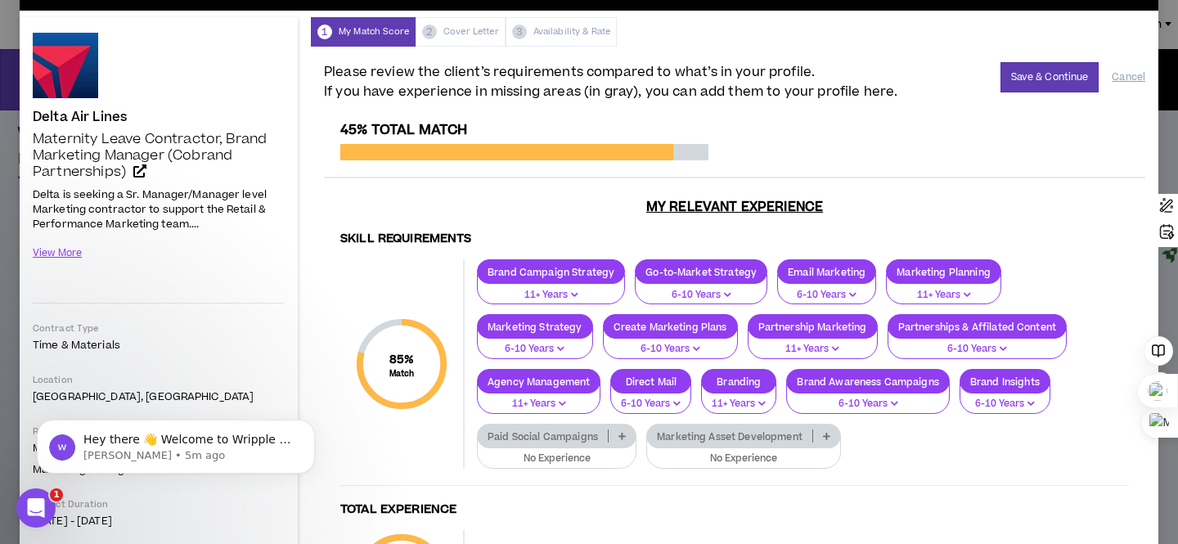
click at [824, 435] on icon at bounding box center [826, 436] width 7 height 8
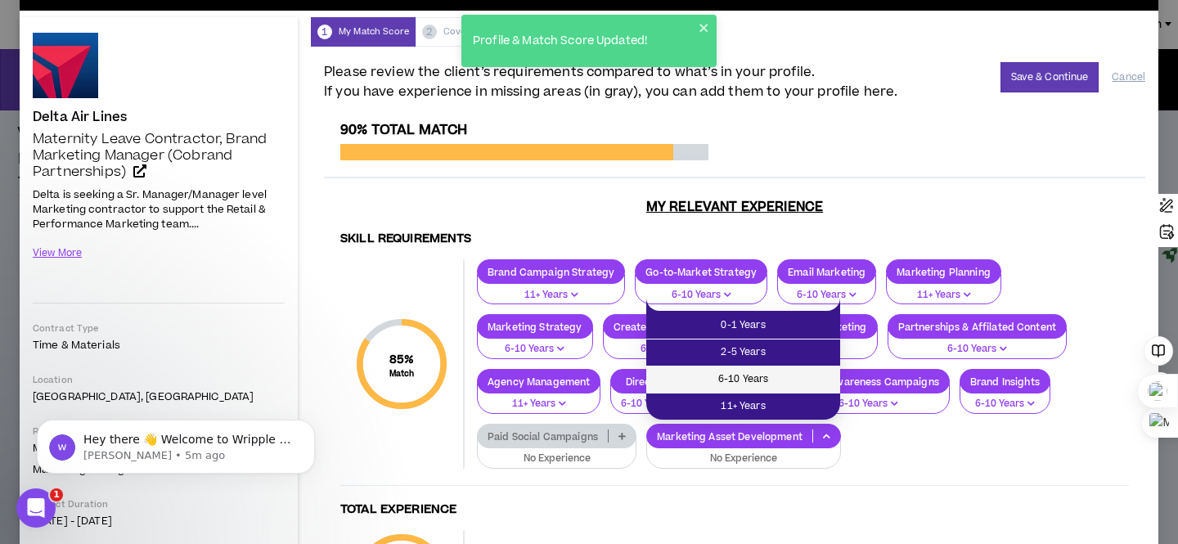
click at [776, 377] on span "6-10 Years" at bounding box center [743, 380] width 174 height 18
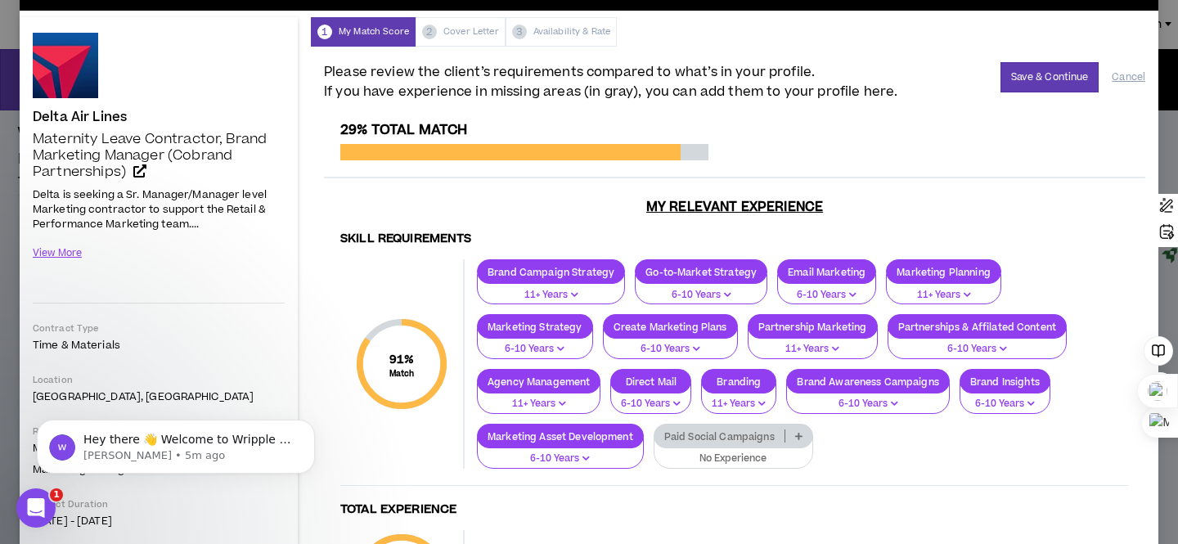
click at [798, 434] on icon at bounding box center [798, 436] width 7 height 8
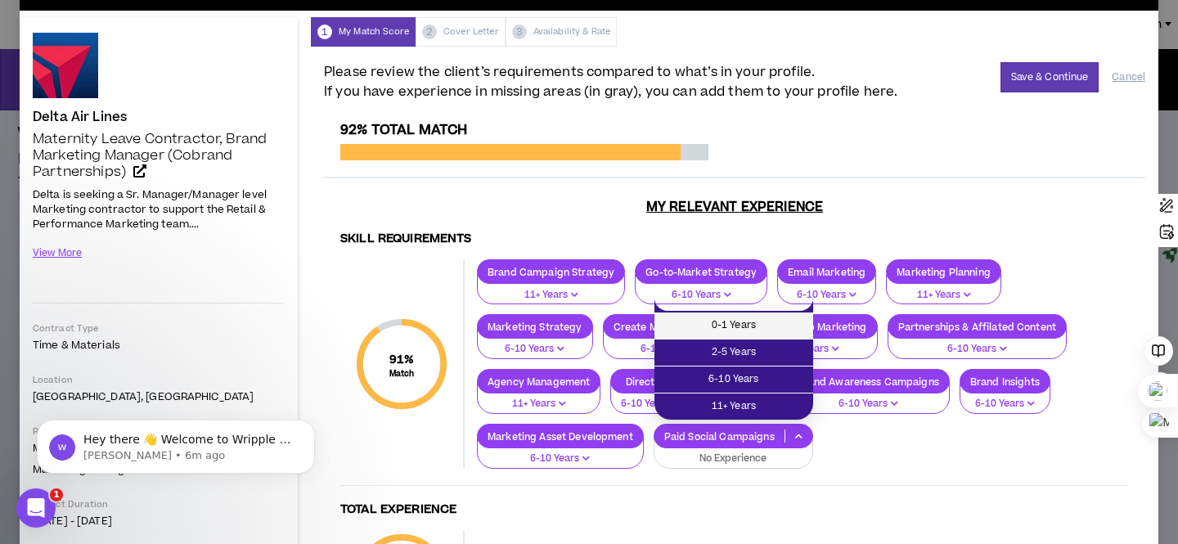
click at [748, 331] on span "0-1 Years" at bounding box center [733, 326] width 139 height 18
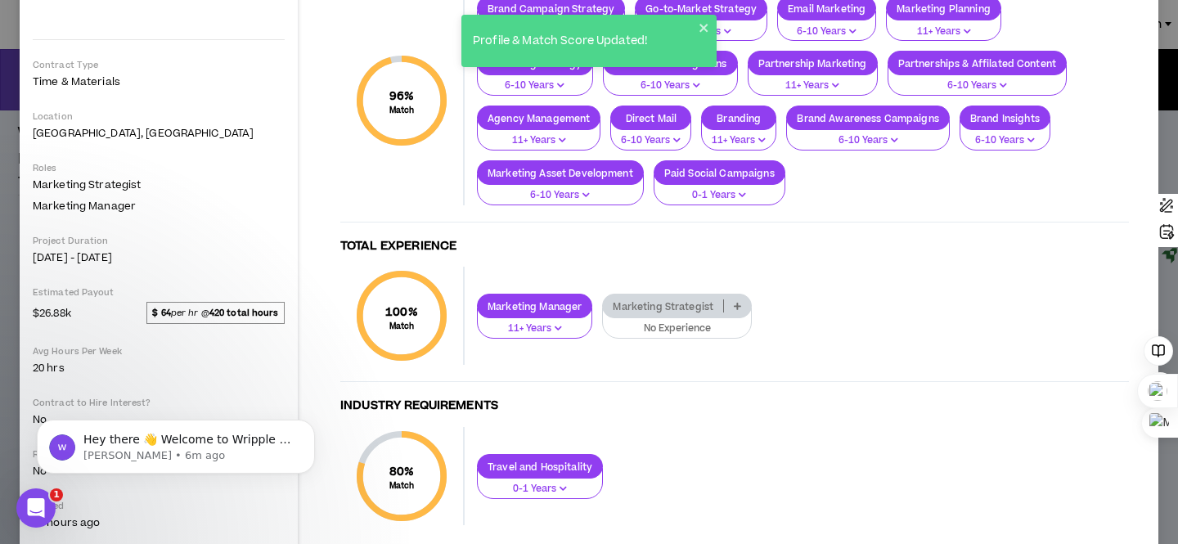
scroll to position [313, 0]
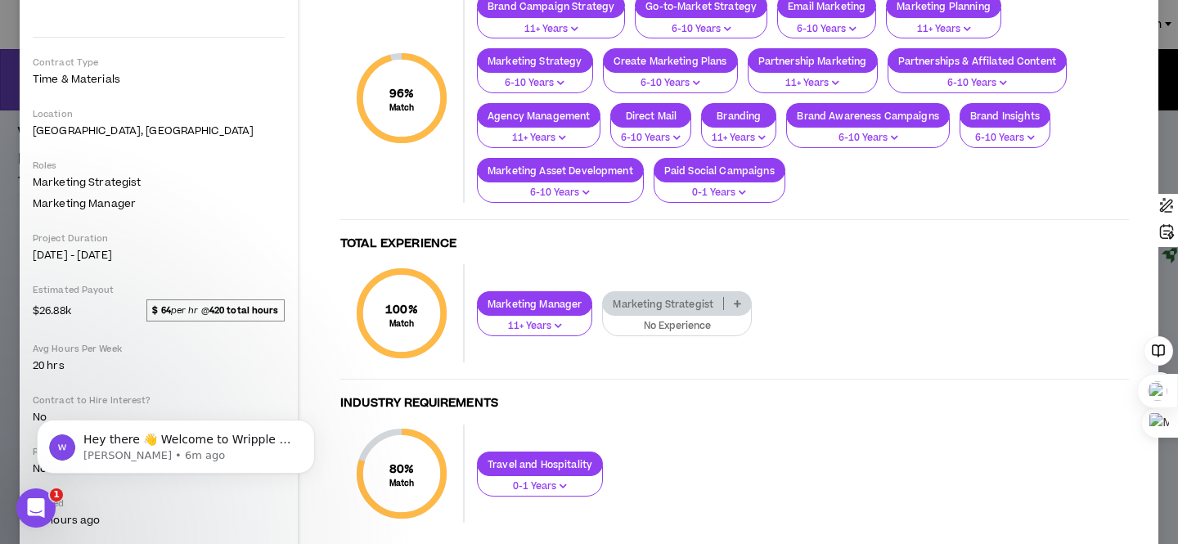
click at [738, 305] on icon at bounding box center [737, 303] width 7 height 8
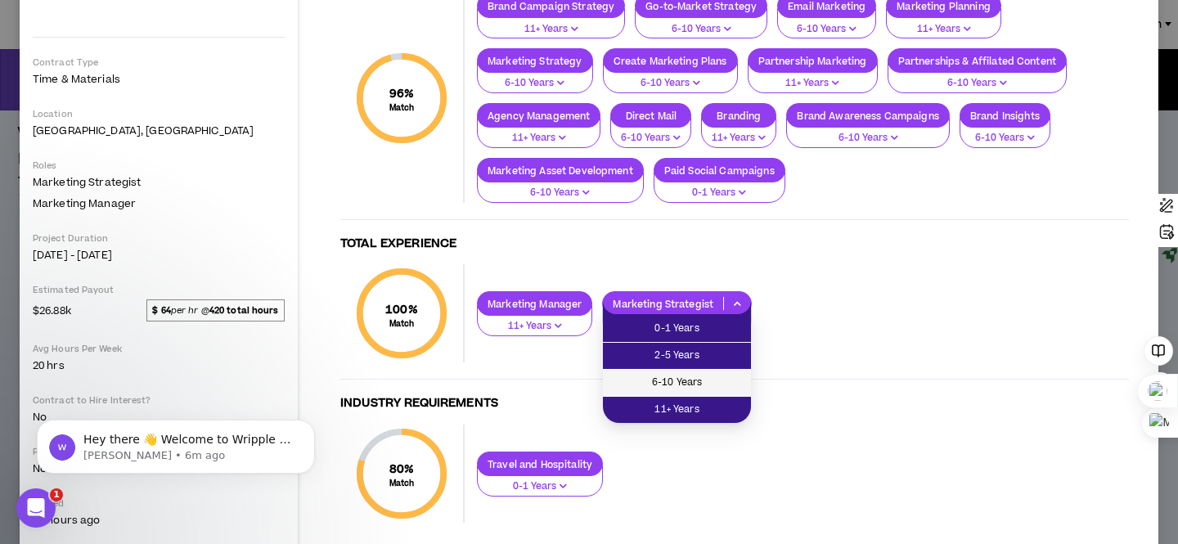
click at [717, 376] on span "6-10 Years" at bounding box center [677, 383] width 128 height 18
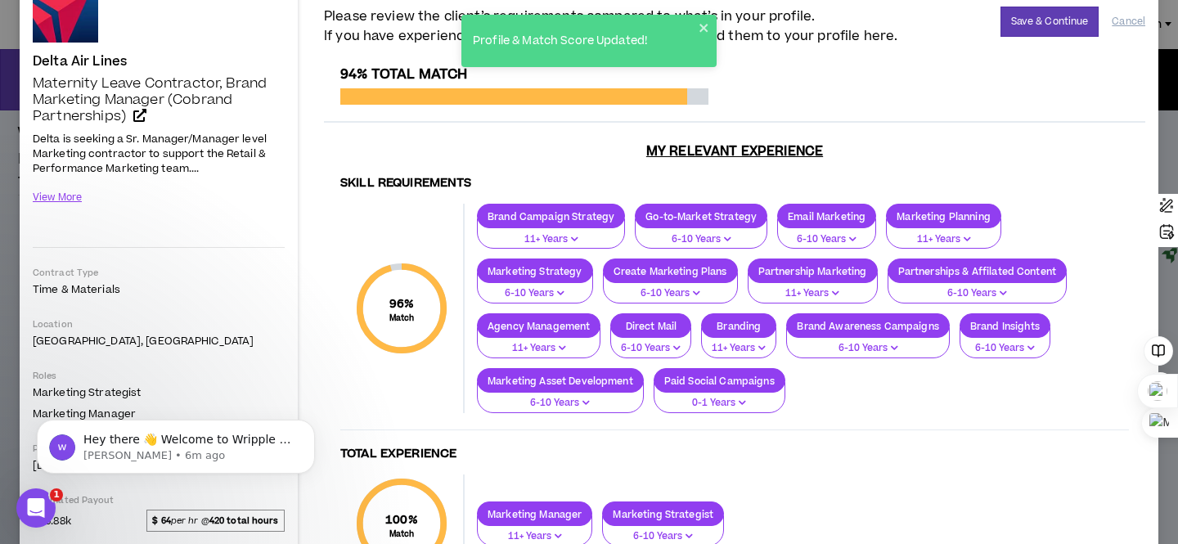
scroll to position [0, 0]
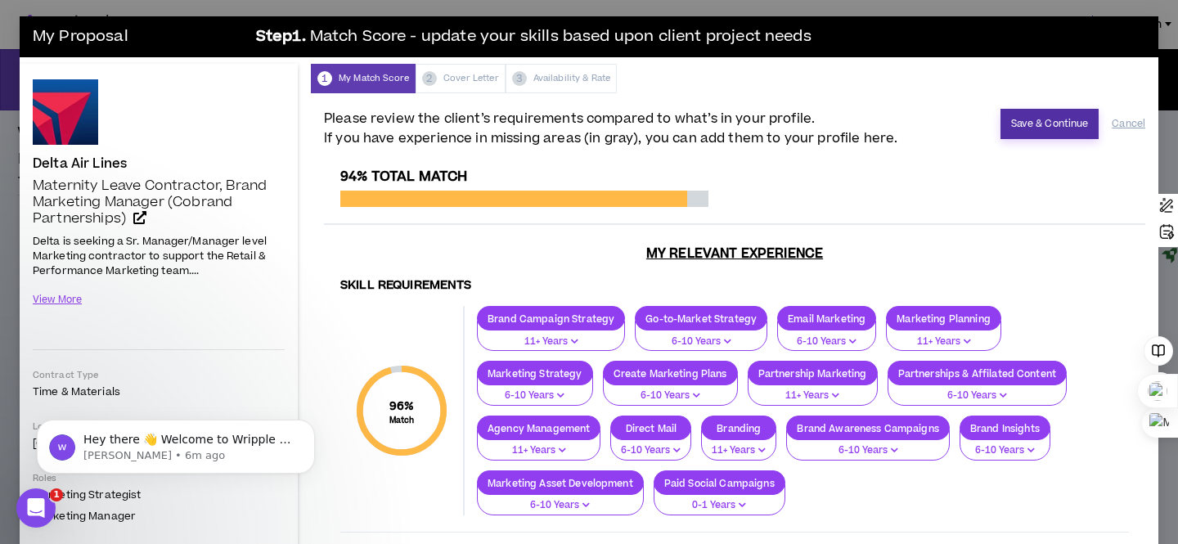
click at [1046, 119] on button "Save & Continue" at bounding box center [1050, 124] width 99 height 30
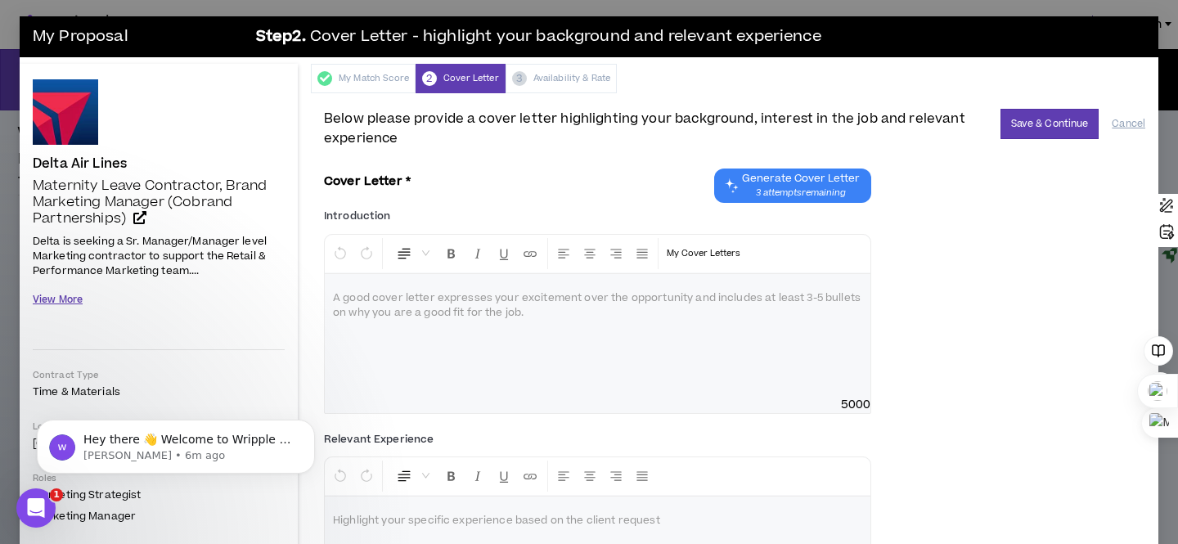
click at [74, 301] on button "View More" at bounding box center [58, 300] width 50 height 29
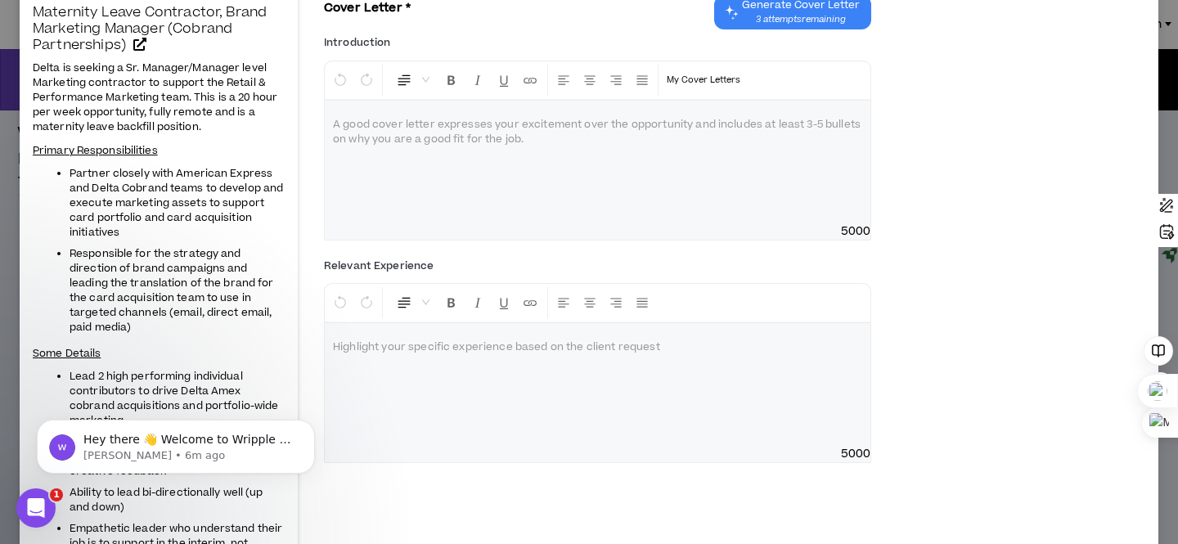
scroll to position [171, 0]
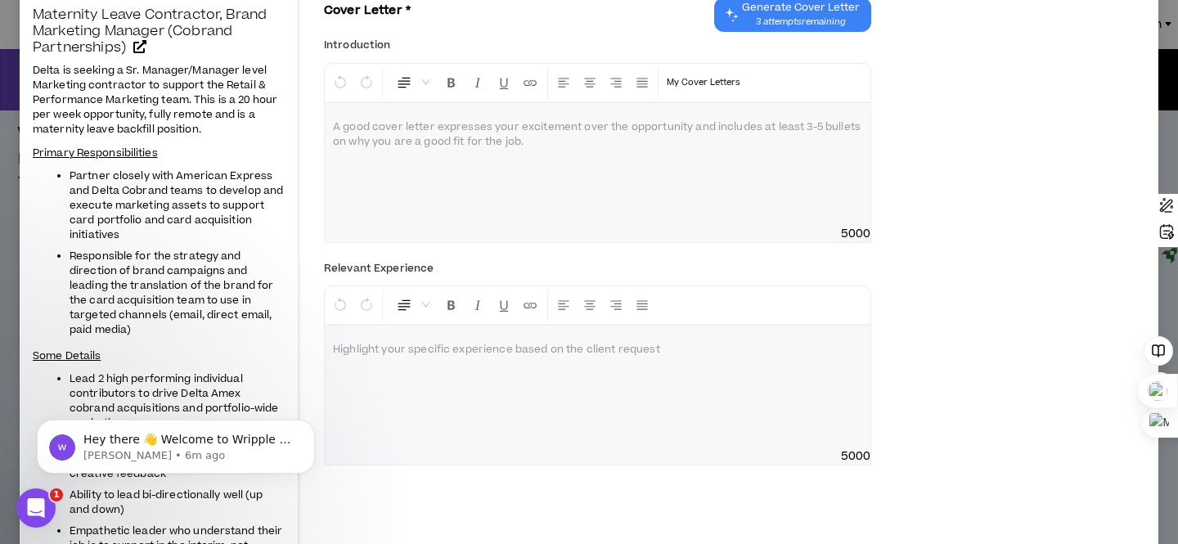
drag, startPoint x: 181, startPoint y: 332, endPoint x: 29, endPoint y: 79, distance: 295.3
click at [29, 79] on div "Delta Air Lines Maternity Leave Contractor, Brand Marketing Manager (Cobrand Pa…" at bounding box center [159, 547] width 278 height 1309
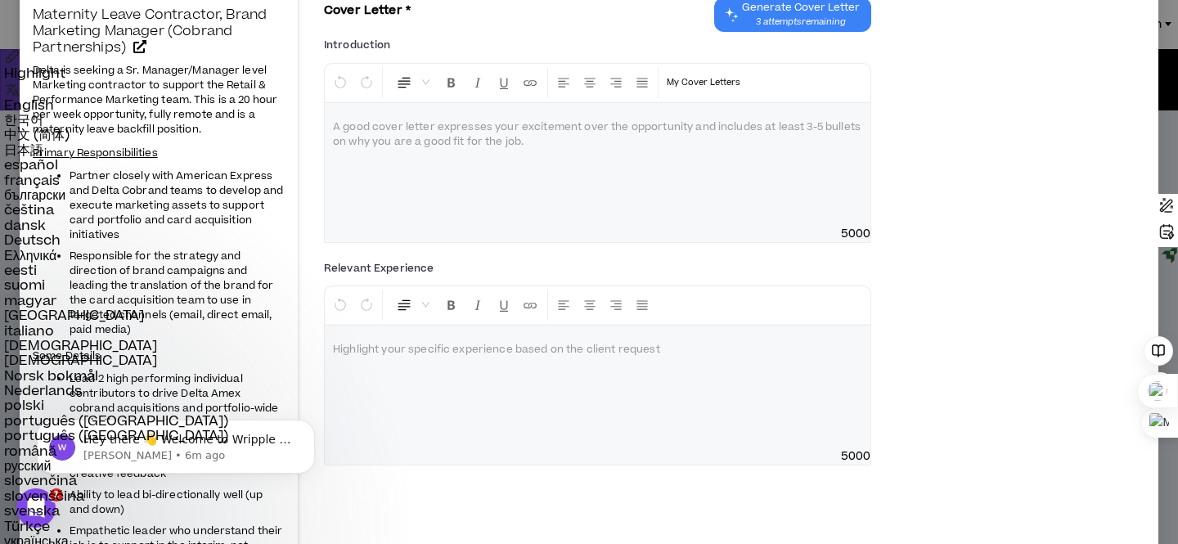
click at [29, 79] on div "Delta Air Lines Maternity Leave Contractor, Brand Marketing Manager (Cobrand Pa…" at bounding box center [159, 547] width 278 height 1309
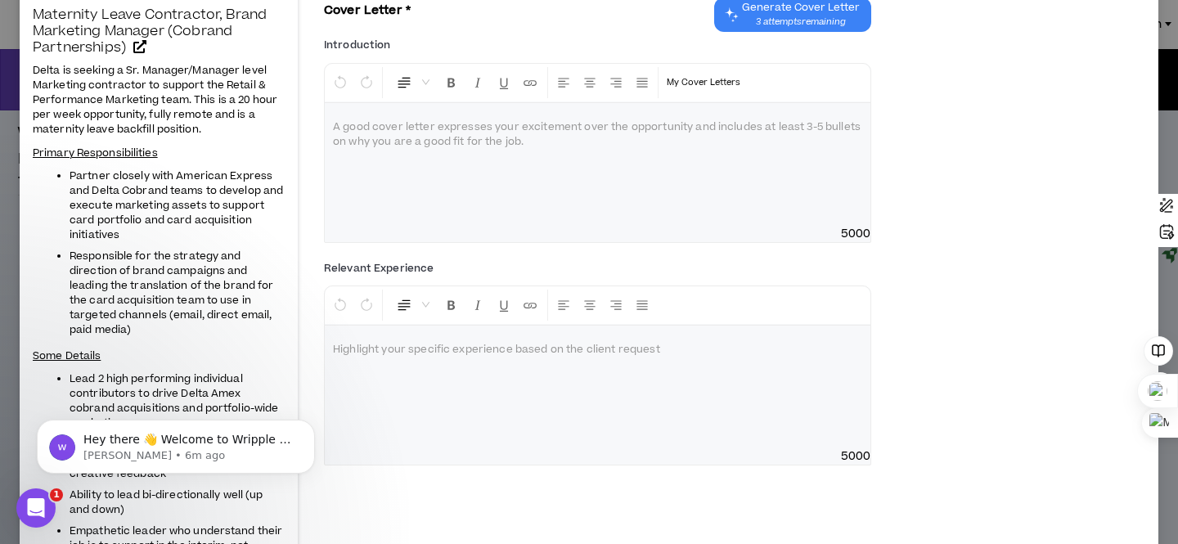
drag, startPoint x: 34, startPoint y: 66, endPoint x: 141, endPoint y: 329, distance: 283.3
click at [141, 329] on span "Delta is seeking a Sr. Manager/Manager level Marketing contractor to support th…" at bounding box center [159, 335] width 252 height 549
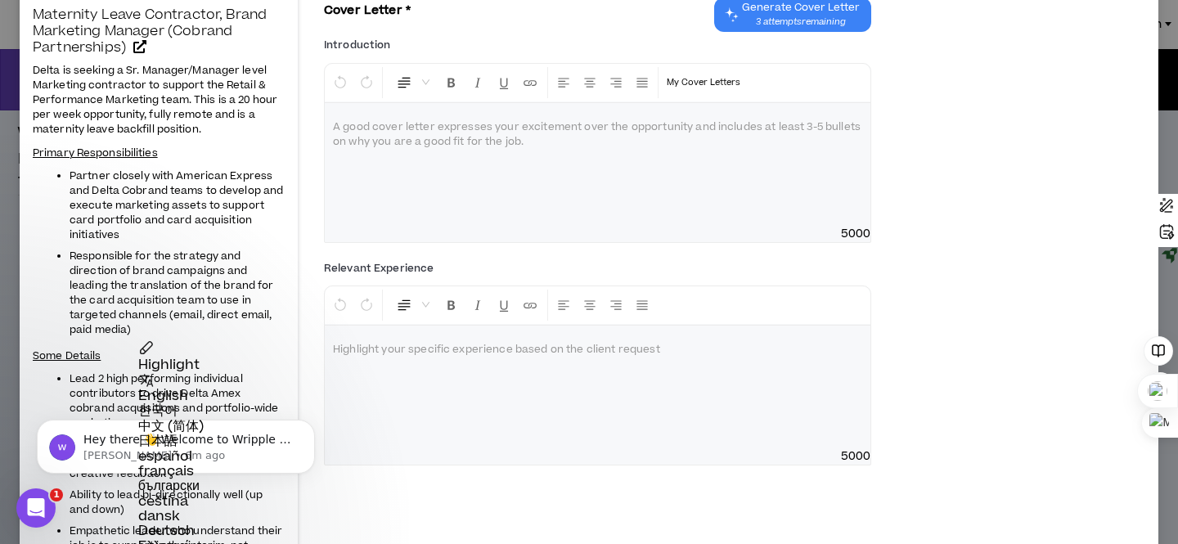
copy span "Delta is seeking a Sr. Manager/Manager level Marketing contractor to support th…"
click at [610, 151] on div "To enrich screen reader interactions, please activate Accessibility in Grammarl…" at bounding box center [598, 164] width 546 height 123
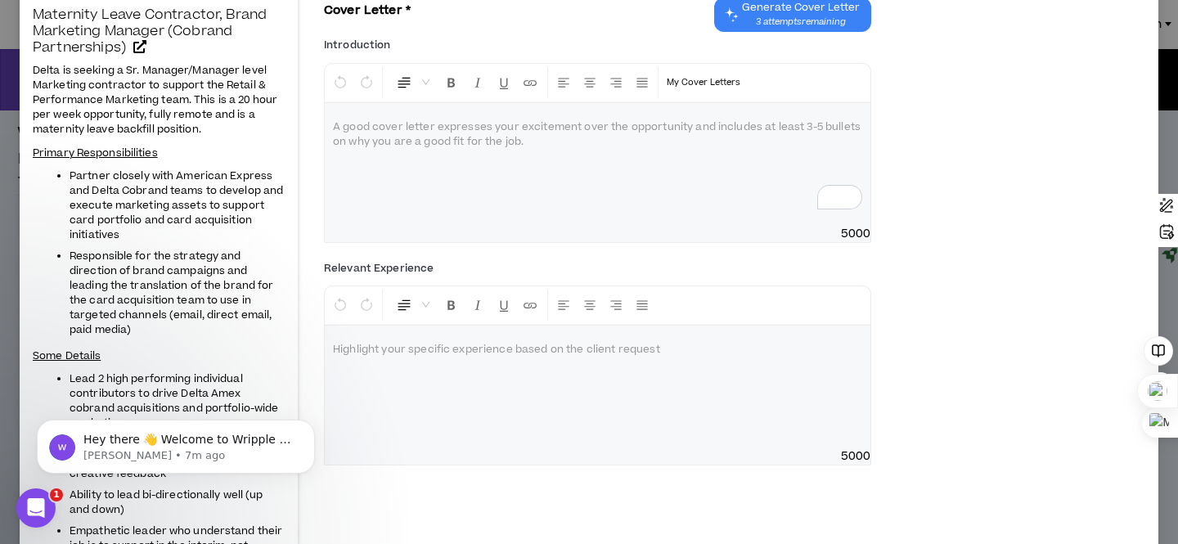
drag, startPoint x: 541, startPoint y: 148, endPoint x: 333, endPoint y: 115, distance: 210.5
click at [333, 115] on div "To enrich screen reader interactions, please activate Accessibility in Grammarl…" at bounding box center [598, 164] width 546 height 123
drag, startPoint x: 333, startPoint y: 115, endPoint x: 441, endPoint y: 157, distance: 116.1
click at [441, 158] on div "To enrich screen reader interactions, please activate Accessibility in Grammarl…" at bounding box center [598, 164] width 546 height 123
drag, startPoint x: 533, startPoint y: 142, endPoint x: 363, endPoint y: 135, distance: 170.3
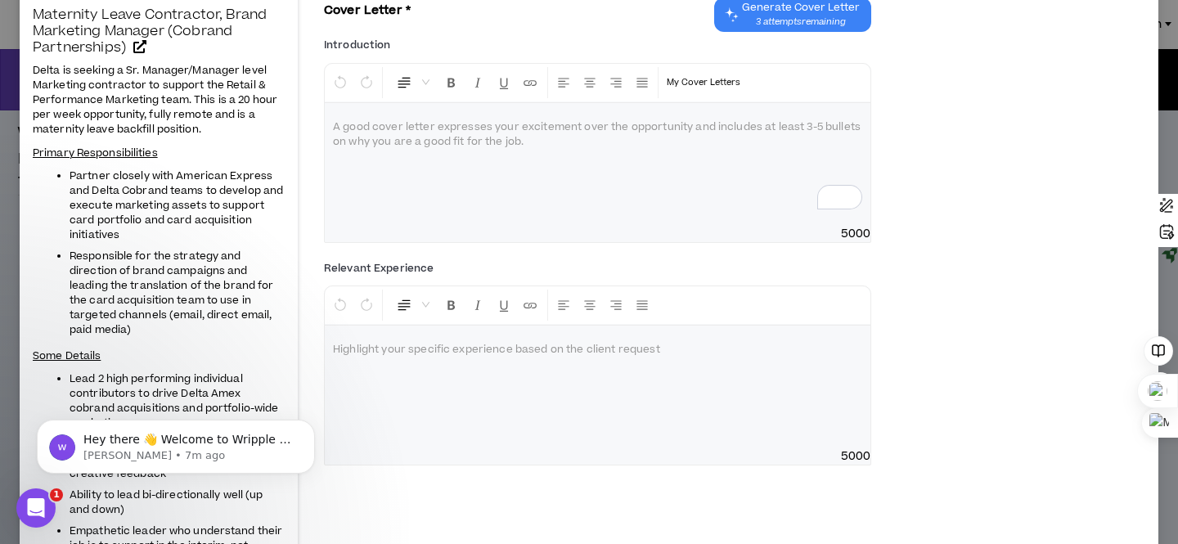
click at [363, 135] on div "To enrich screen reader interactions, please activate Accessibility in Grammarl…" at bounding box center [598, 164] width 546 height 123
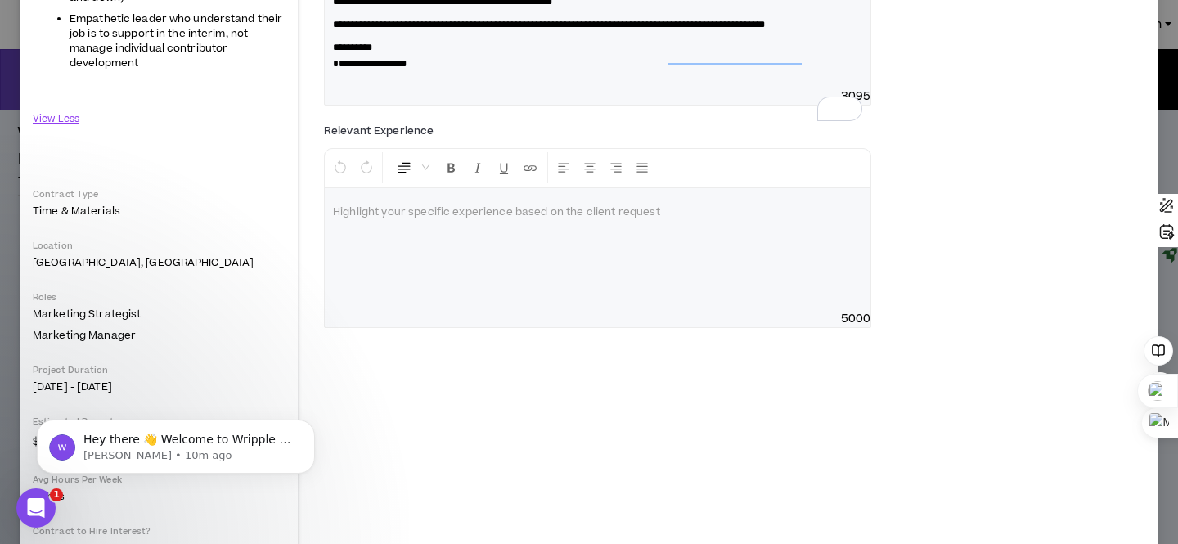
scroll to position [696, 0]
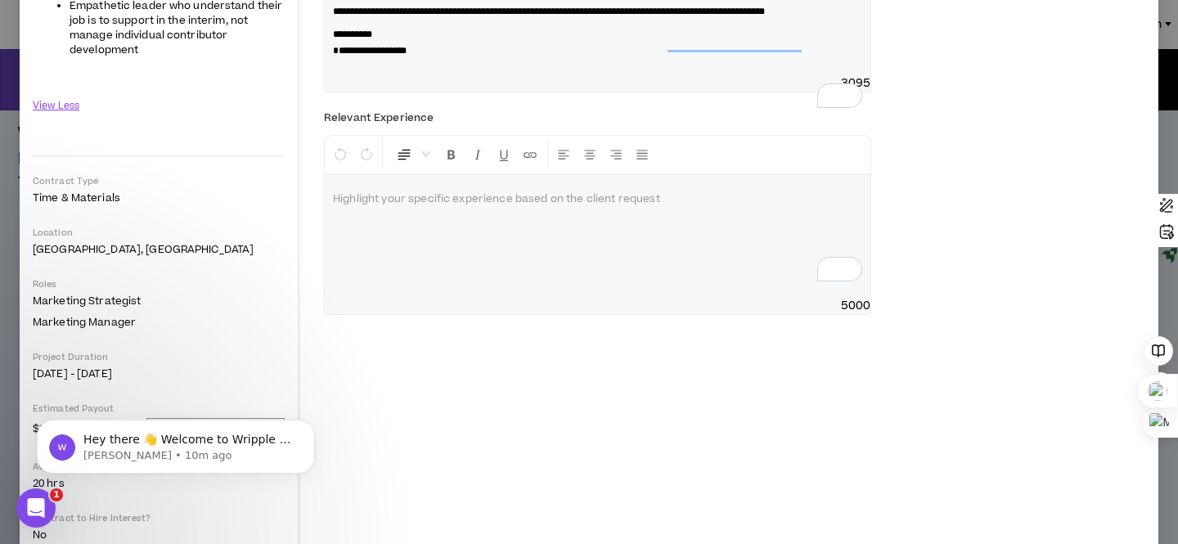
drag, startPoint x: 677, startPoint y: 241, endPoint x: 545, endPoint y: 245, distance: 132.6
click at [545, 208] on p "To enrich screen reader interactions, please activate Accessibility in Grammarl…" at bounding box center [597, 199] width 529 height 16
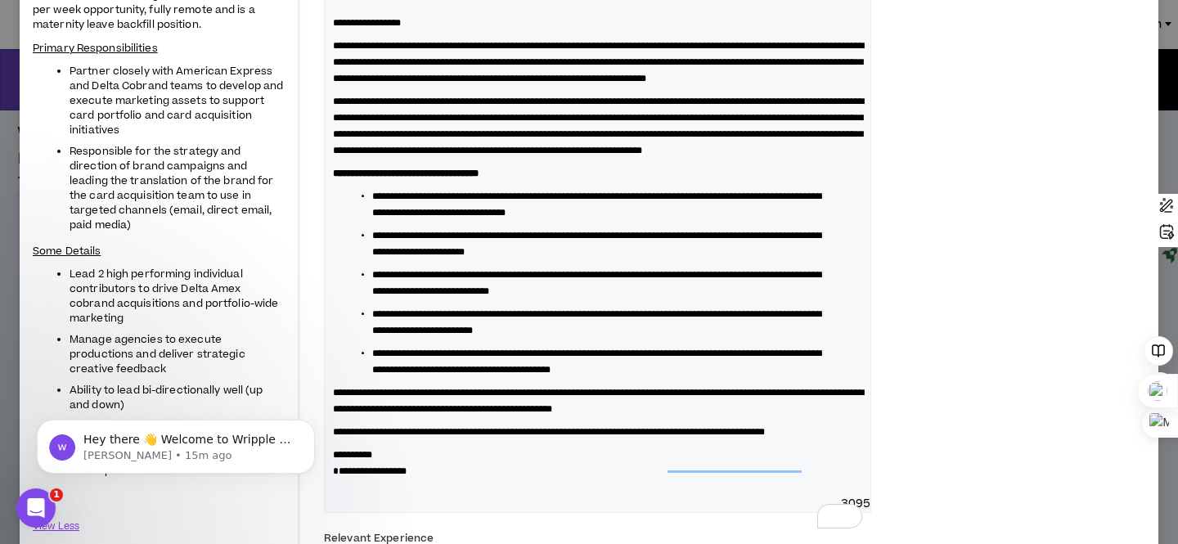
scroll to position [0, 0]
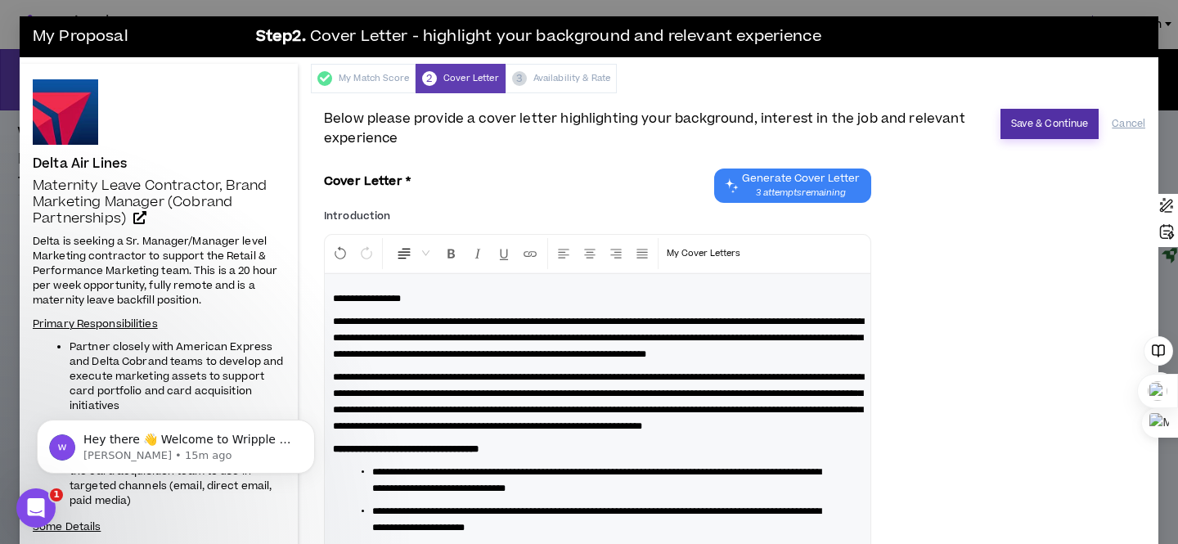
click at [1046, 125] on button "Save & Continue" at bounding box center [1050, 124] width 99 height 30
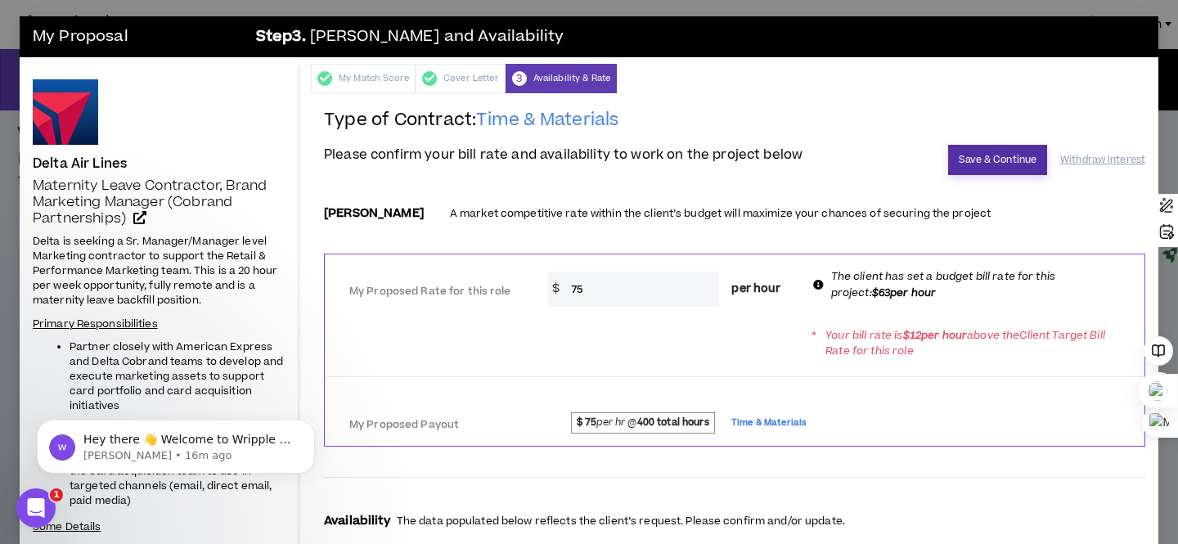
click at [1001, 160] on button "Save & Continue" at bounding box center [997, 160] width 99 height 30
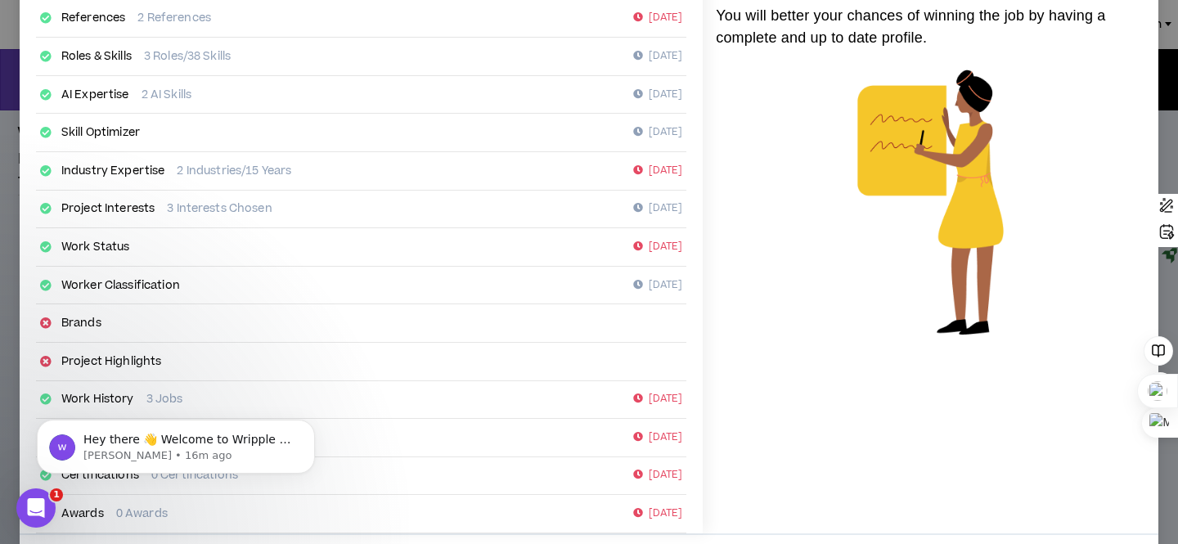
scroll to position [317, 0]
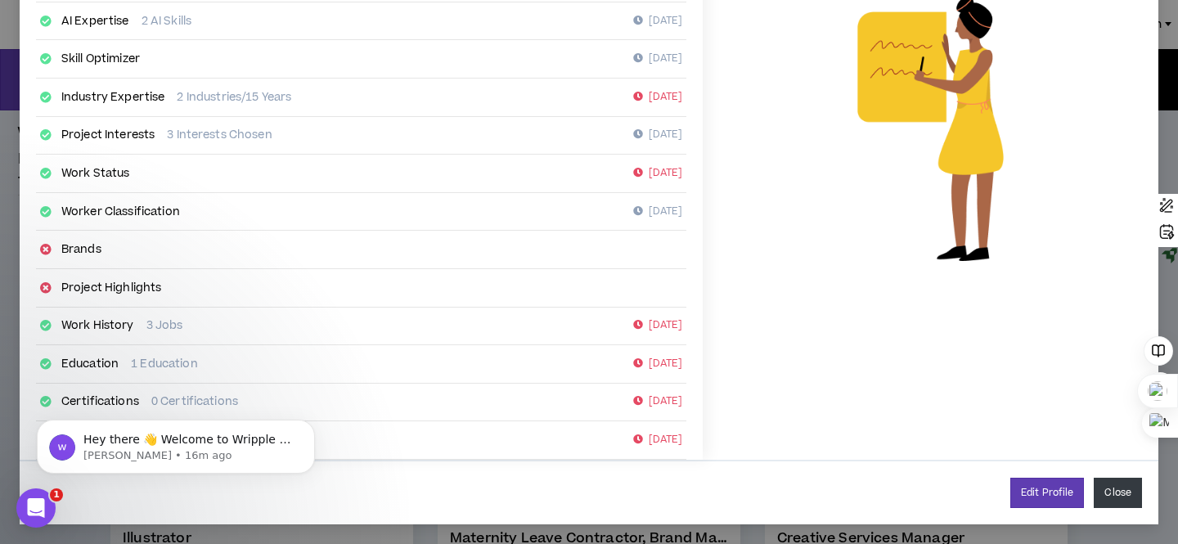
click at [1117, 488] on button "Close" at bounding box center [1118, 493] width 48 height 30
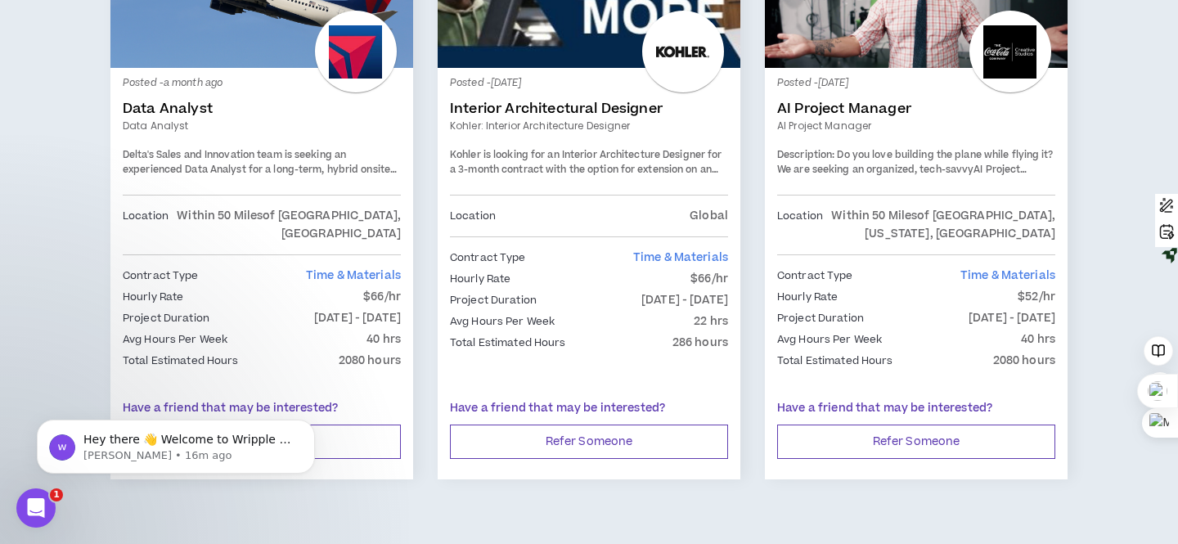
scroll to position [2923, 0]
